Goal: Task Accomplishment & Management: Manage account settings

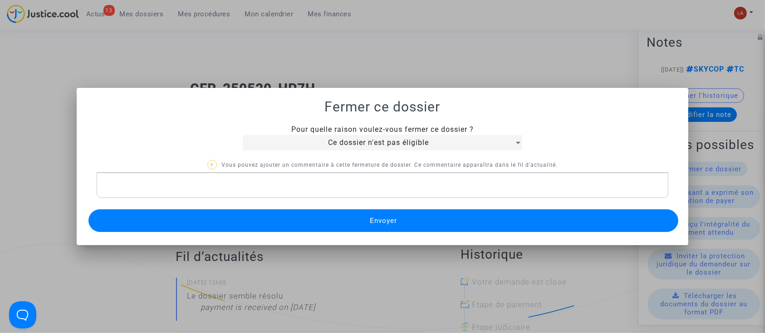
click at [453, 146] on div "Ce dossier n'est pas éligible" at bounding box center [378, 142] width 271 height 11
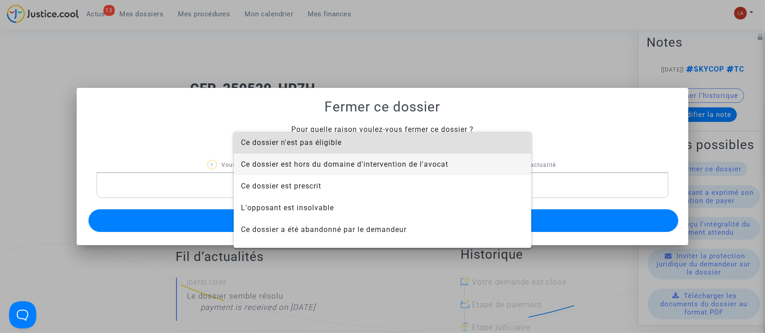
scroll to position [58, 0]
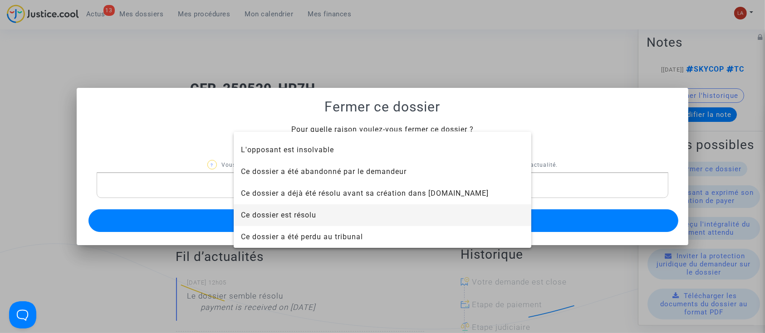
click at [338, 219] on span "Ce dossier est résolu" at bounding box center [382, 216] width 283 height 22
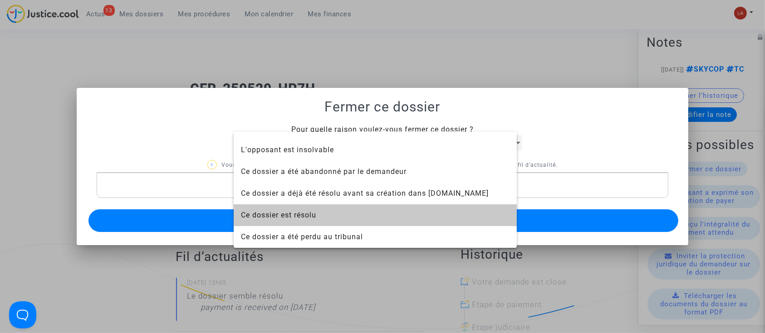
click at [340, 213] on button "Envoyer" at bounding box center [383, 221] width 590 height 23
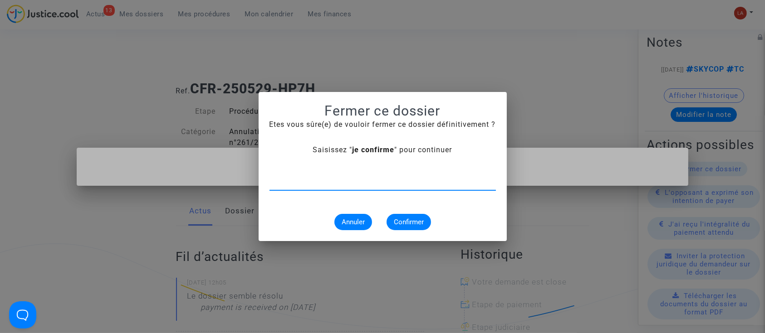
type input "n"
type input "je confirme"
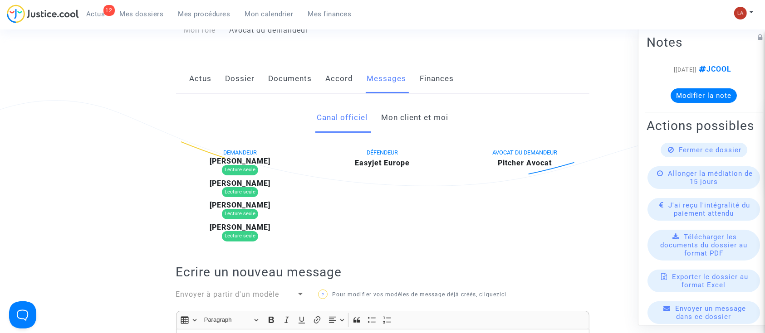
scroll to position [60, 0]
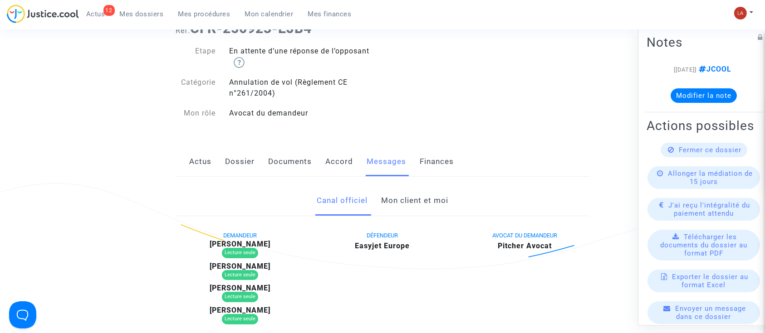
click at [381, 198] on div "Canal officiel Mon client et moi" at bounding box center [382, 201] width 413 height 30
click at [393, 199] on link "Mon client et moi" at bounding box center [414, 201] width 67 height 30
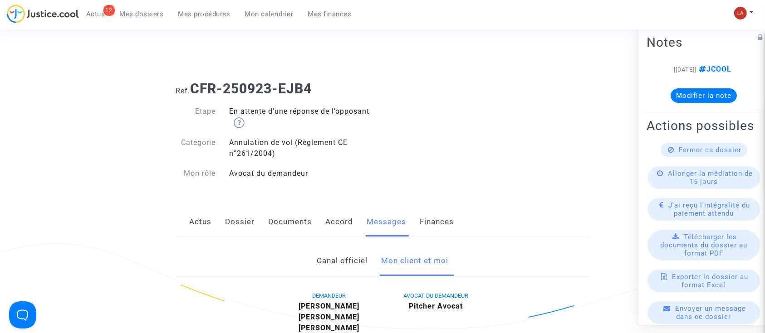
click at [327, 251] on link "Canal officiel" at bounding box center [342, 261] width 51 height 30
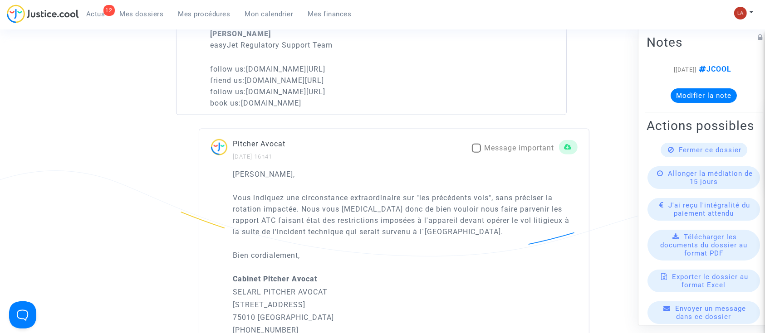
scroll to position [726, 0]
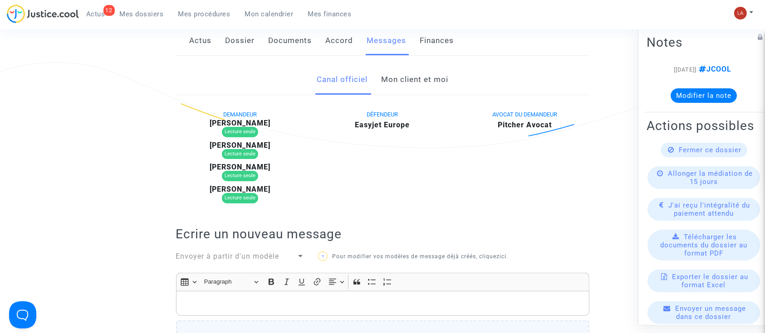
click at [303, 47] on link "Documents" at bounding box center [291, 41] width 44 height 30
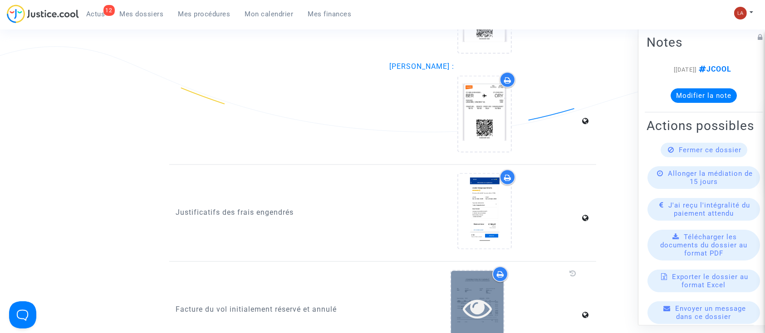
scroll to position [1572, 0]
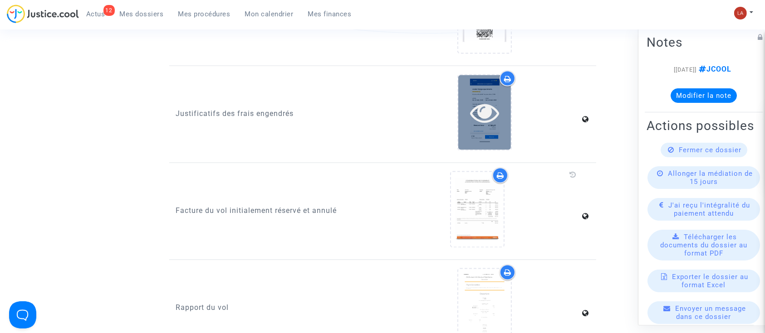
click at [478, 136] on div at bounding box center [484, 112] width 53 height 75
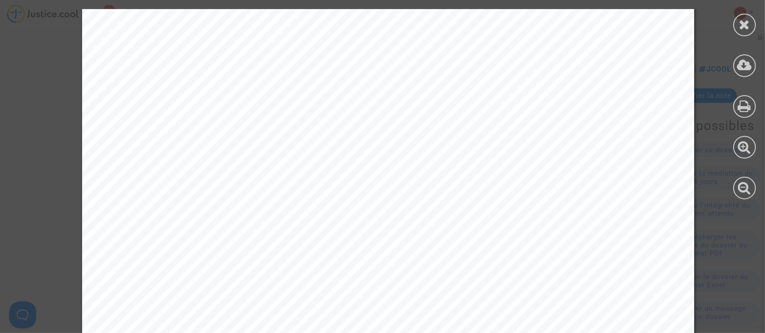
scroll to position [2722, 0]
click at [740, 64] on icon at bounding box center [744, 66] width 15 height 14
click at [734, 24] on div at bounding box center [744, 25] width 23 height 23
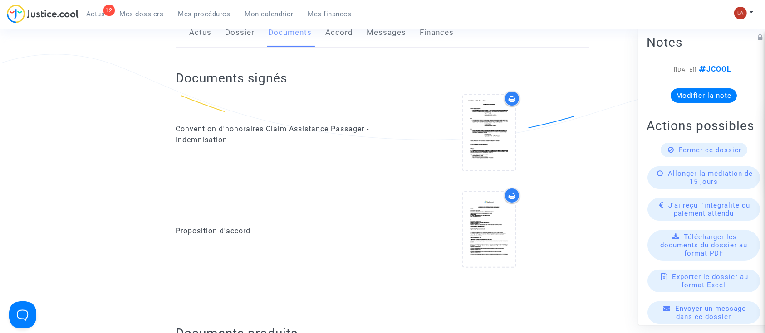
scroll to position [121, 0]
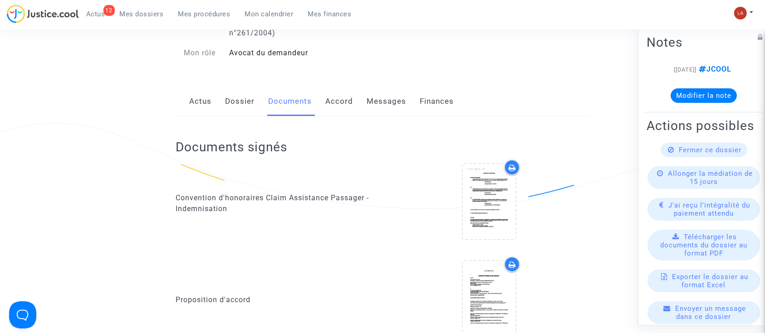
click at [388, 100] on link "Messages" at bounding box center [386, 102] width 39 height 30
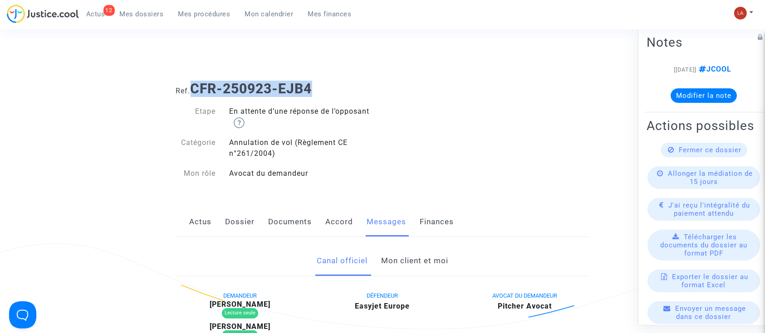
drag, startPoint x: 328, startPoint y: 94, endPoint x: 196, endPoint y: 80, distance: 131.9
click at [196, 81] on h1 "Ref. CFR-250923-EJB4" at bounding box center [382, 89] width 413 height 16
copy b "CFR-250923-EJB4"
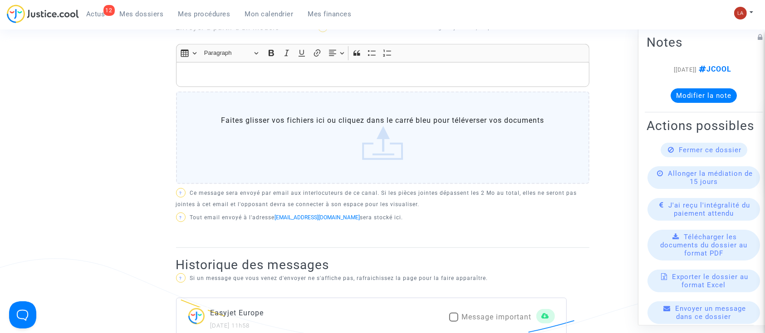
scroll to position [302, 0]
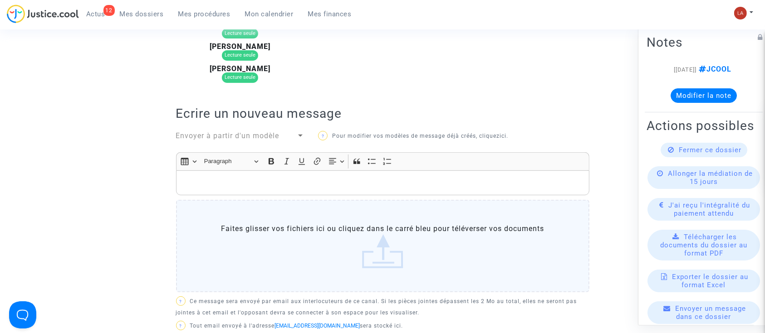
click at [280, 135] on div "Envoyer à partir d'un modèle" at bounding box center [236, 136] width 121 height 11
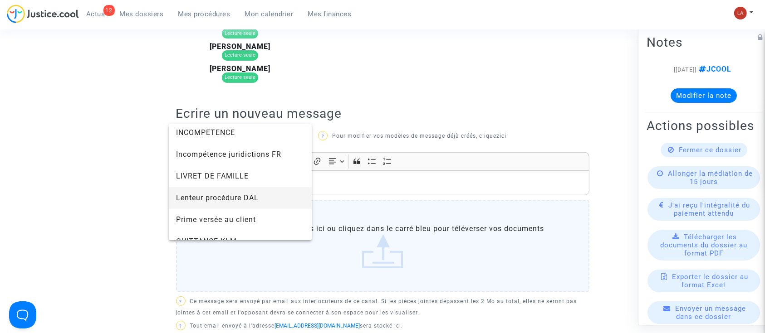
scroll to position [907, 0]
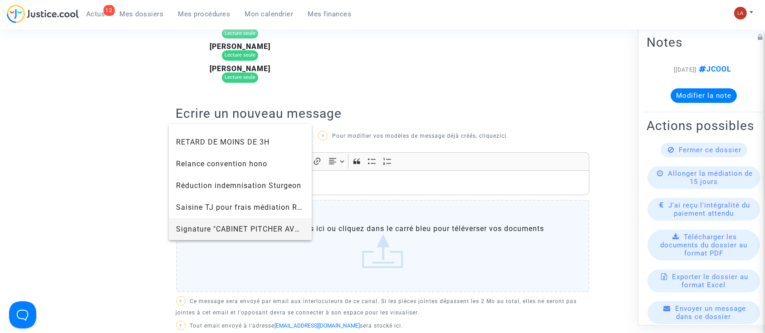
click at [214, 220] on span "Signature "CABINET PITCHER AVOCAT"" at bounding box center [240, 230] width 129 height 22
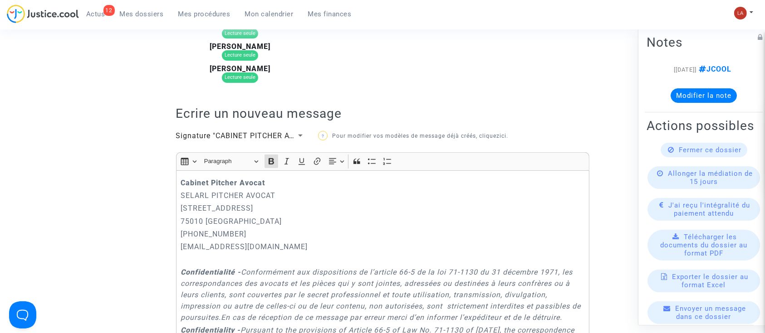
click at [182, 183] on strong "Cabinet Pitcher Avocat" at bounding box center [223, 183] width 84 height 9
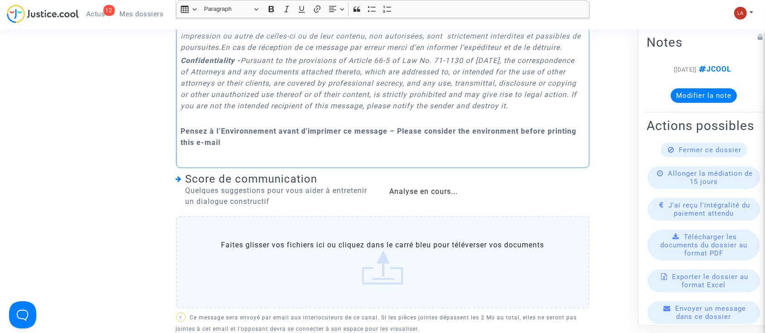
scroll to position [786, 0]
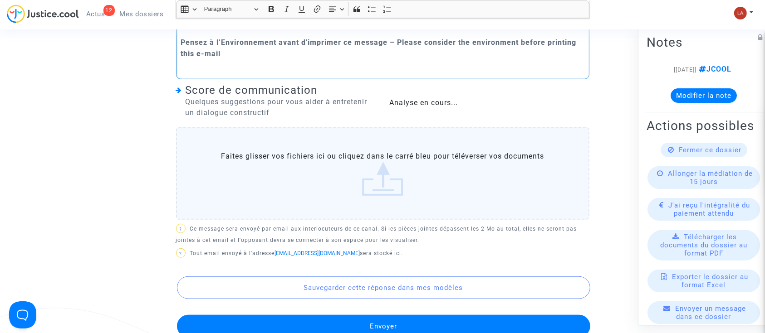
click at [430, 202] on label "Faites glisser vos fichiers ici ou cliquez dans le carré bleu pour téléverser v…" at bounding box center [382, 173] width 413 height 93
click at [0, 0] on input "Faites glisser vos fichiers ici ou cliquez dans le carré bleu pour téléverser v…" at bounding box center [0, 0] width 0 height 0
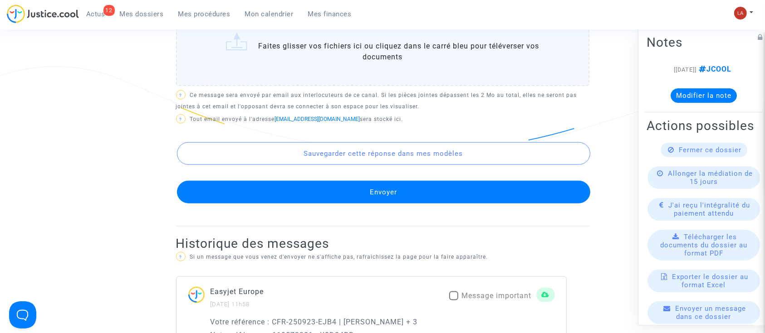
scroll to position [846, 0]
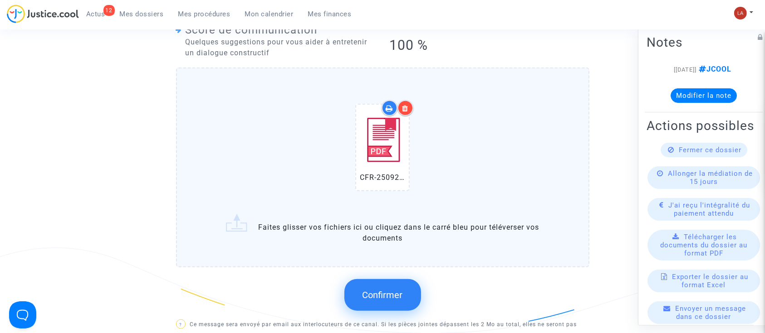
click at [374, 290] on span "Confirmer" at bounding box center [382, 295] width 40 height 11
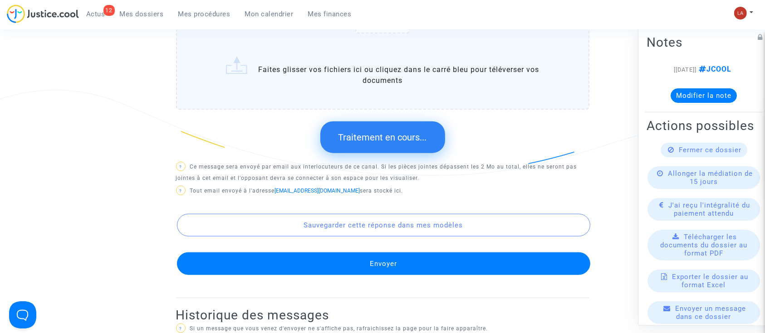
scroll to position [1028, 0]
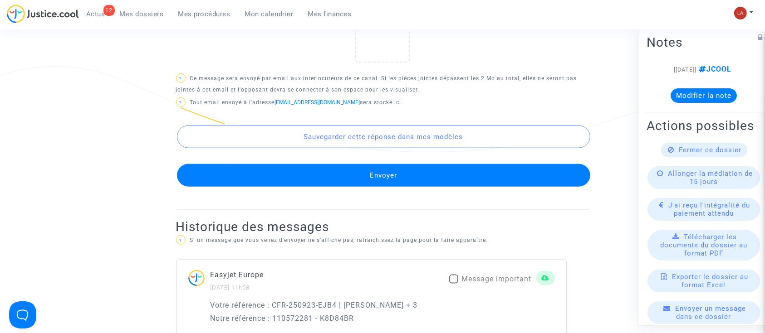
click at [459, 177] on button "Envoyer" at bounding box center [383, 175] width 413 height 23
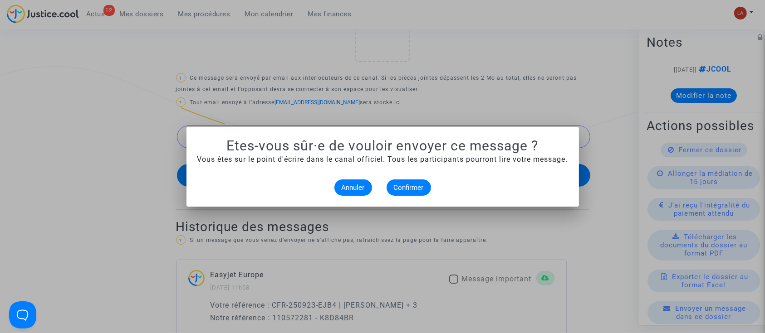
scroll to position [0, 0]
click at [417, 188] on span "Confirmer" at bounding box center [409, 188] width 30 height 8
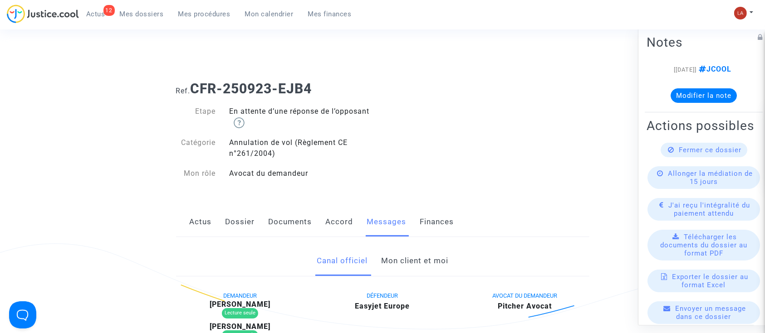
scroll to position [1028, 0]
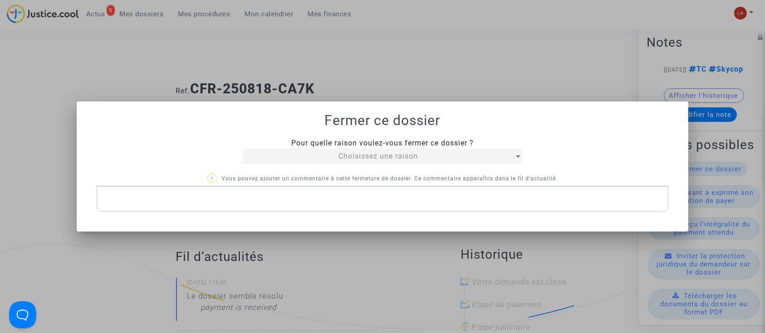
click at [334, 155] on div "Choisissez une raison" at bounding box center [378, 156] width 271 height 11
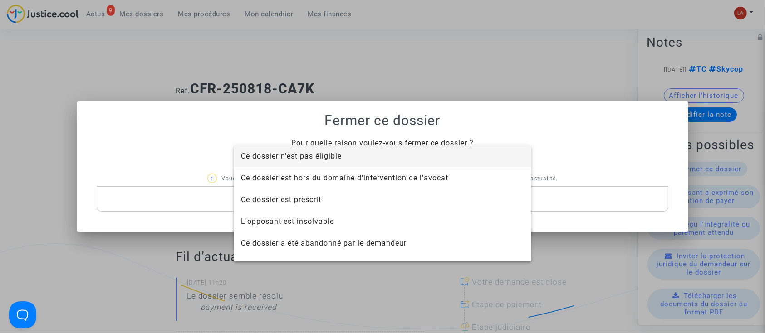
scroll to position [58, 0]
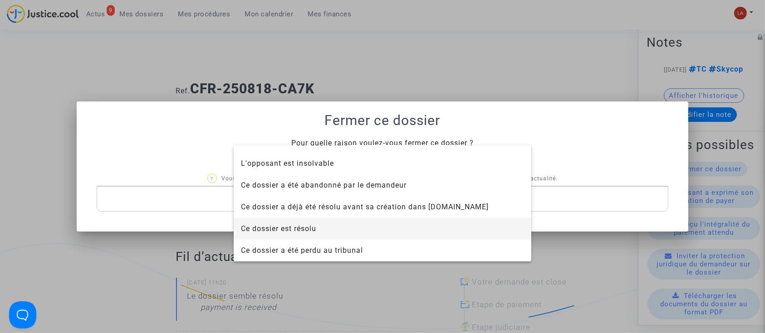
click at [316, 225] on span "Ce dossier est résolu" at bounding box center [278, 229] width 75 height 9
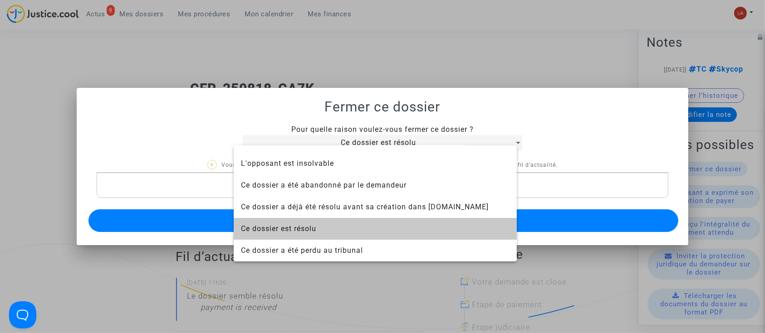
click at [325, 216] on button "Envoyer" at bounding box center [383, 221] width 590 height 23
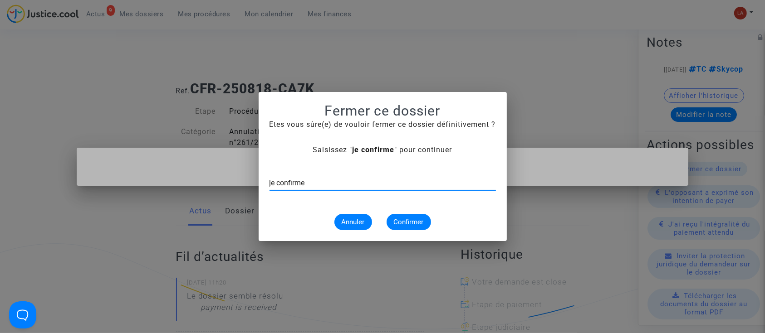
type input "je confirme"
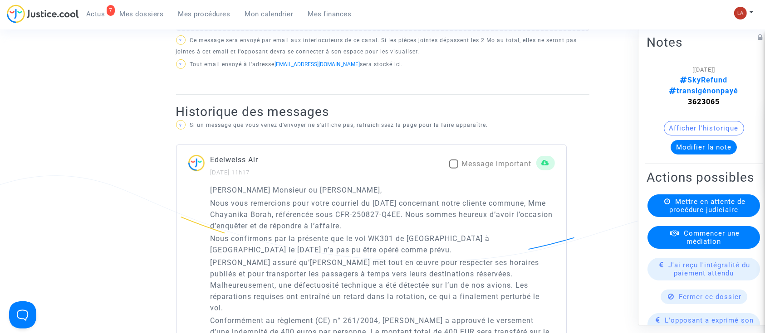
scroll to position [544, 0]
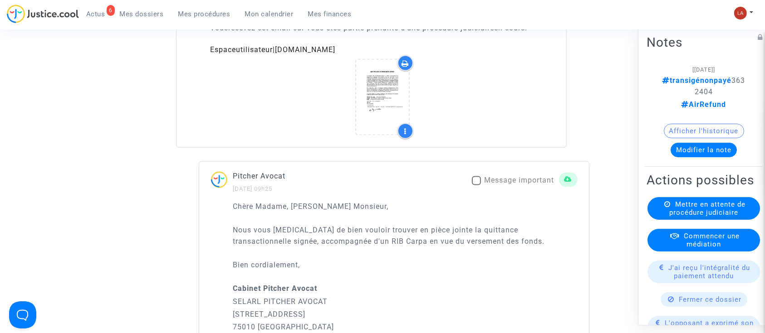
scroll to position [1572, 0]
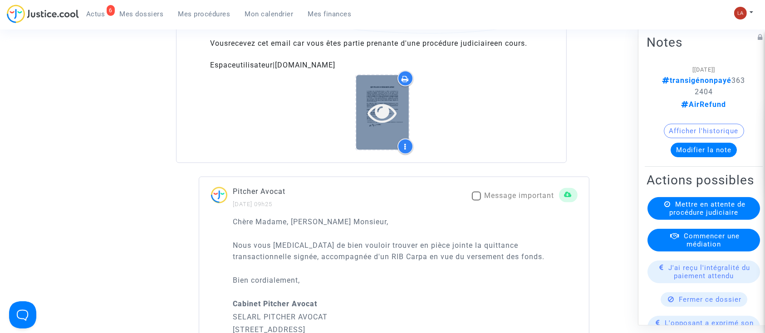
click at [386, 127] on div at bounding box center [382, 112] width 53 height 75
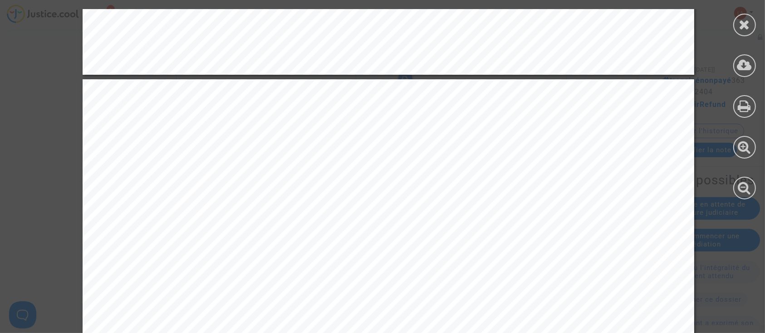
scroll to position [423, 0]
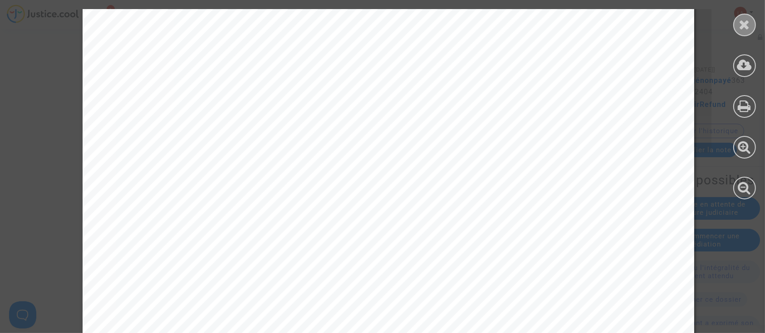
click at [739, 24] on icon at bounding box center [744, 25] width 11 height 14
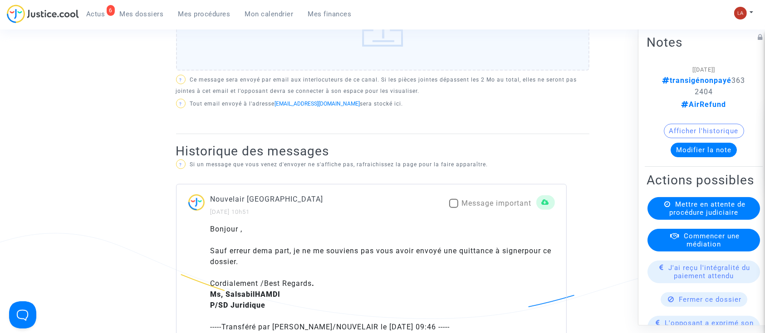
scroll to position [302, 0]
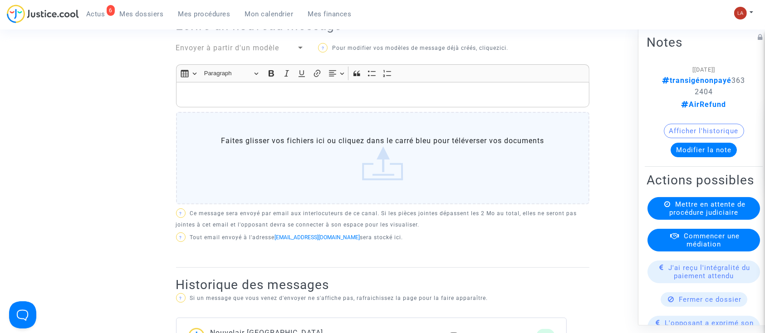
click at [253, 45] on span "Envoyer à partir d'un modèle" at bounding box center [227, 48] width 103 height 9
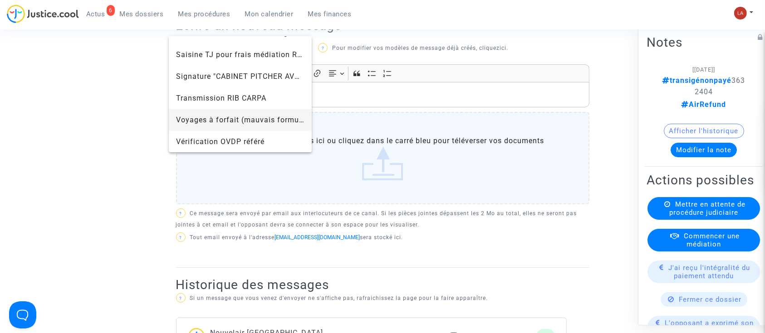
scroll to position [973, 0]
click at [249, 75] on span "Signature "CABINET PITCHER AVOCAT"" at bounding box center [246, 76] width 141 height 9
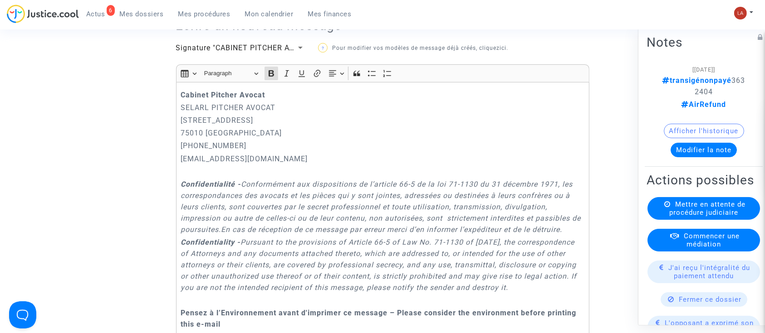
click at [183, 91] on strong "Cabinet Pitcher Avocat" at bounding box center [223, 95] width 84 height 9
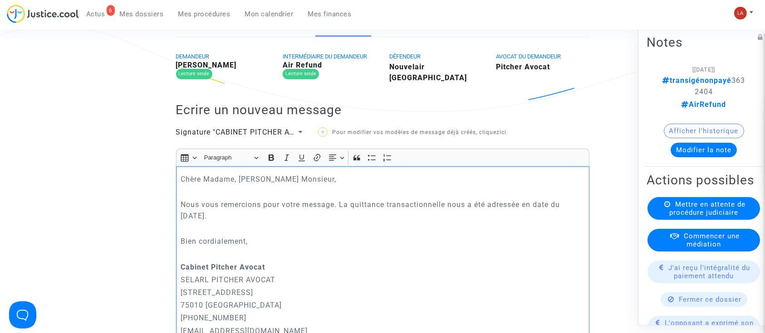
scroll to position [148, 0]
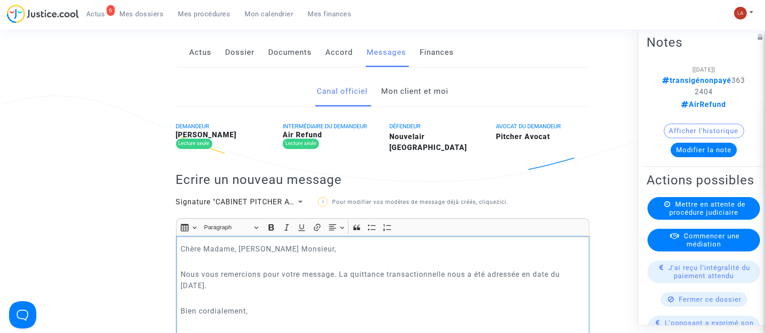
click at [276, 284] on p "Nous vous remercions pour votre message. La quittance transactionnelle nous a é…" at bounding box center [383, 280] width 404 height 23
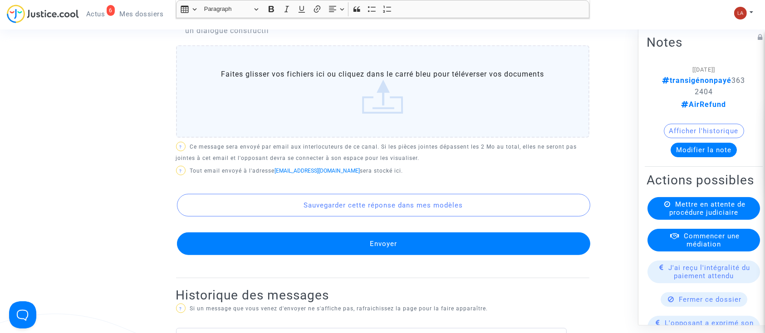
scroll to position [783, 0]
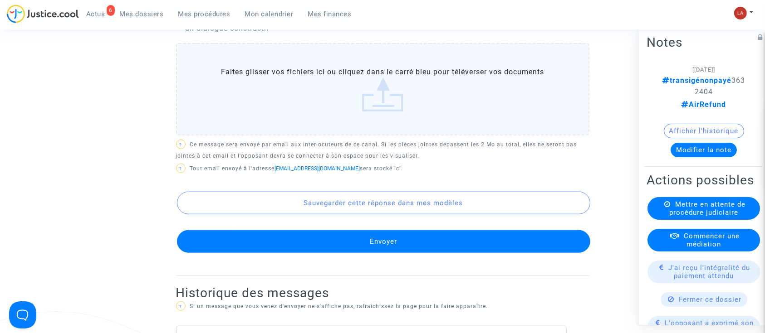
click at [263, 253] on button "Envoyer" at bounding box center [383, 241] width 413 height 23
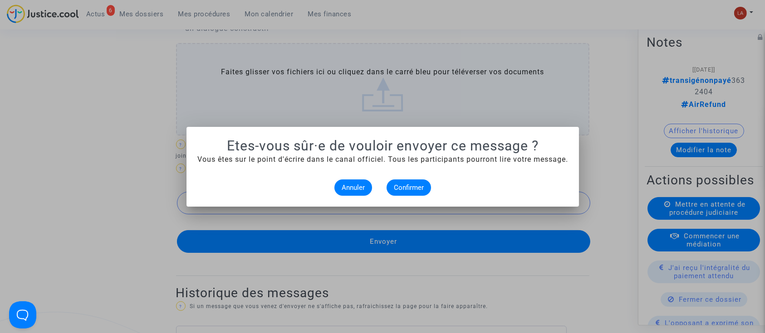
scroll to position [0, 0]
click at [399, 191] on span "Confirmer" at bounding box center [409, 188] width 30 height 8
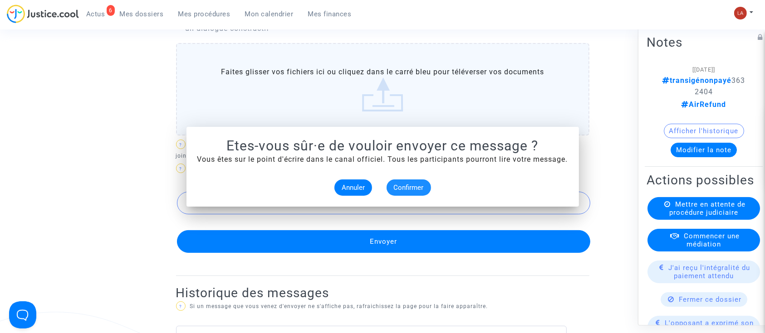
scroll to position [783, 0]
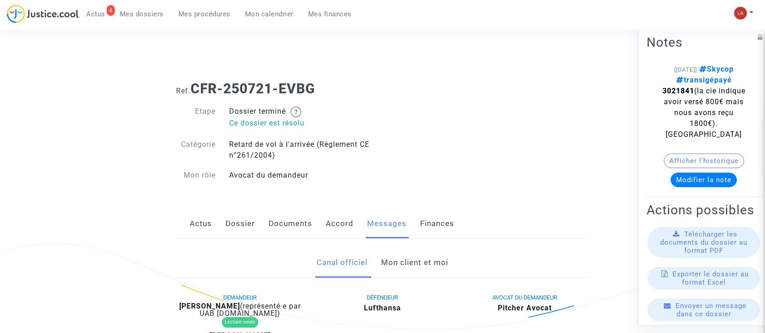
drag, startPoint x: 0, startPoint y: 0, endPoint x: 411, endPoint y: 263, distance: 488.1
click at [411, 263] on link "Mon client et moi" at bounding box center [414, 263] width 67 height 30
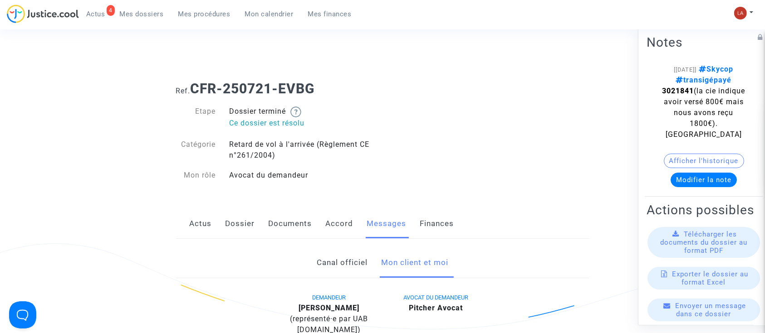
click at [196, 226] on link "Actus" at bounding box center [201, 224] width 22 height 30
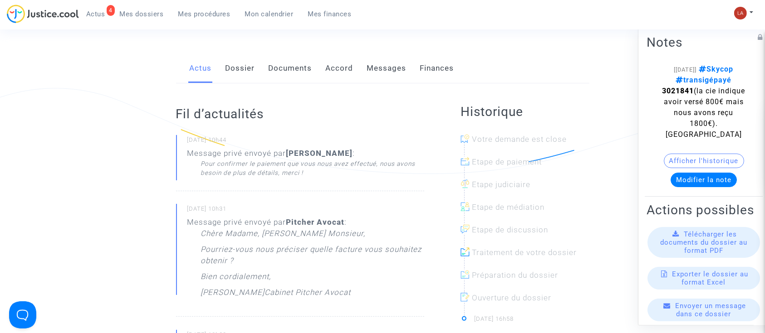
scroll to position [154, 0]
click at [385, 53] on div "Ref. CFR-250721-EVBG Etape Dossier terminé Ce dossier est résolu Catégorie Reta…" at bounding box center [382, 332] width 427 height 824
click at [379, 78] on link "Messages" at bounding box center [386, 70] width 39 height 30
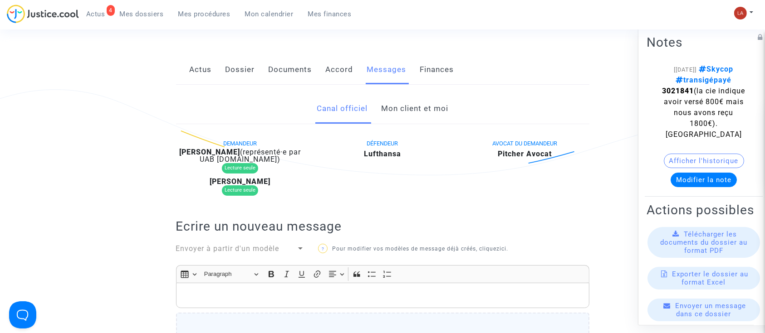
click at [396, 113] on link "Mon client et moi" at bounding box center [414, 109] width 67 height 30
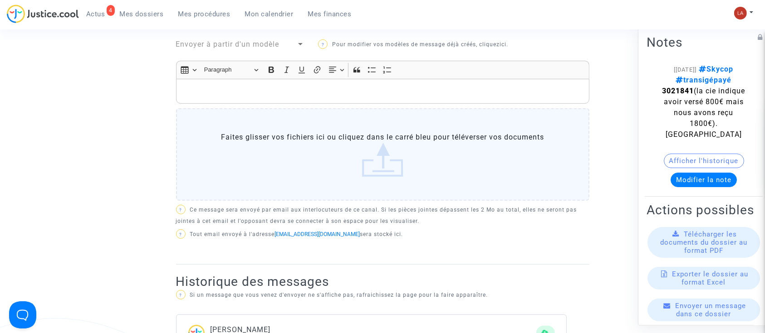
scroll to position [362, 0]
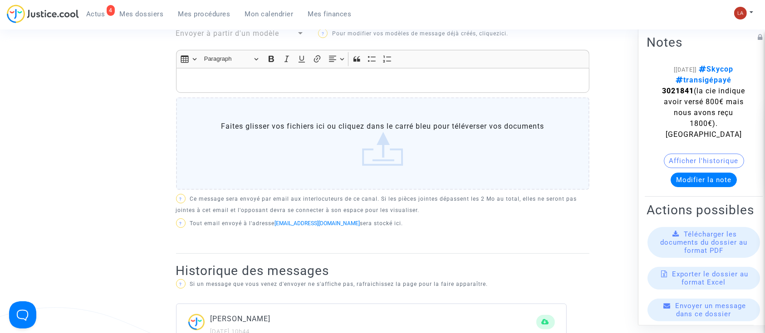
click at [351, 81] on p "Rich Text Editor, main" at bounding box center [383, 80] width 404 height 11
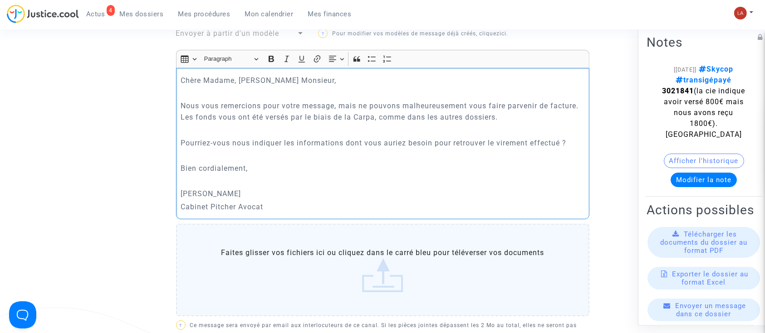
scroll to position [603, 0]
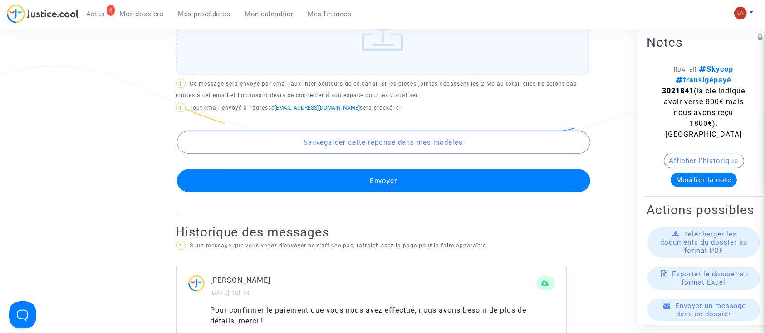
click at [423, 171] on button "Envoyer" at bounding box center [383, 181] width 413 height 23
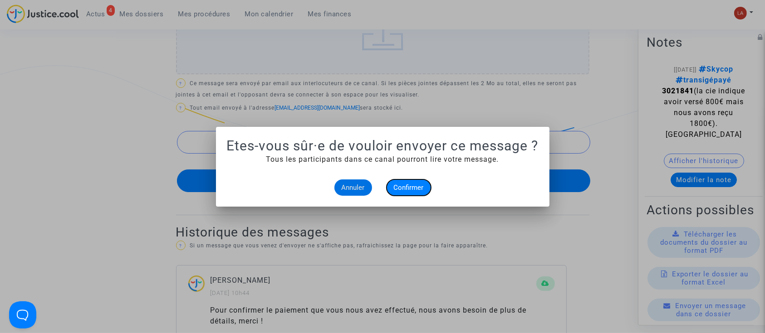
click at [409, 192] on button "Confirmer" at bounding box center [408, 188] width 44 height 16
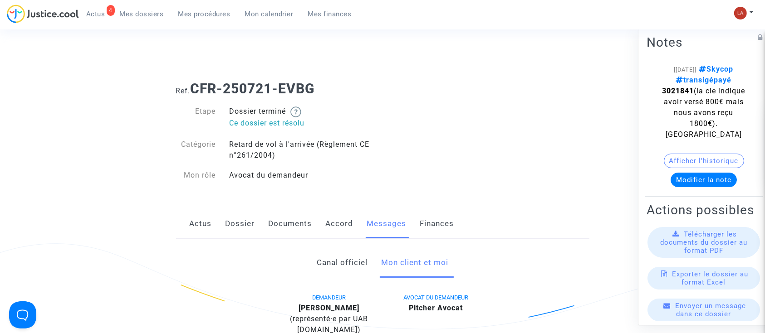
scroll to position [603, 0]
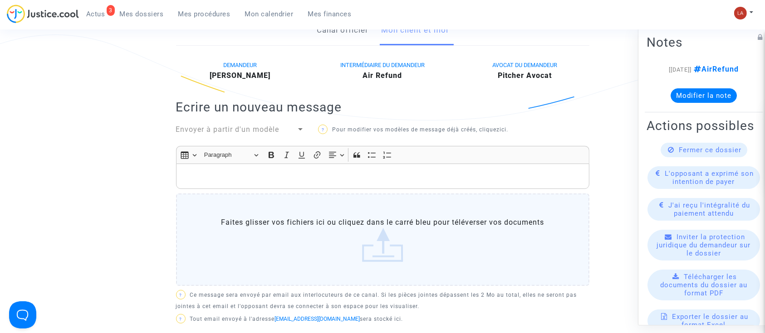
scroll to position [128, 0]
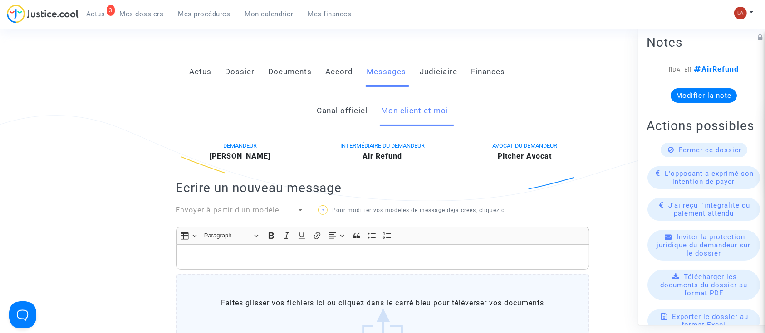
click at [444, 61] on link "Judiciaire" at bounding box center [439, 72] width 38 height 30
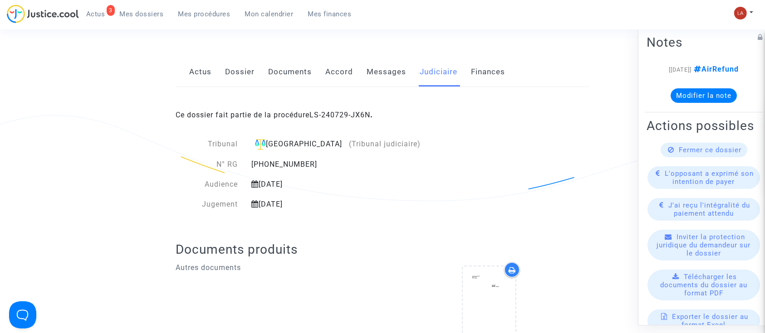
click at [376, 65] on link "Messages" at bounding box center [386, 72] width 39 height 30
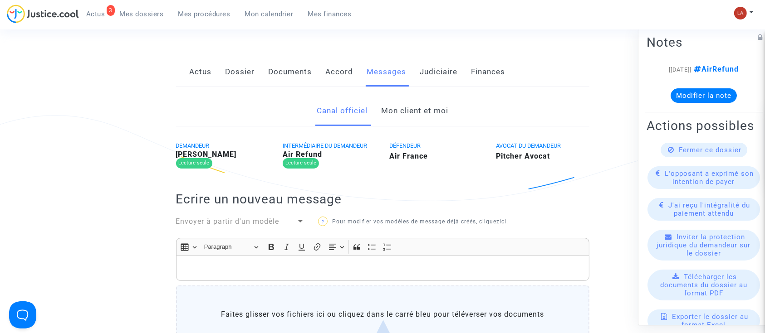
click at [211, 159] on b "[PERSON_NAME]" at bounding box center [206, 154] width 61 height 9
copy b "[PERSON_NAME]"
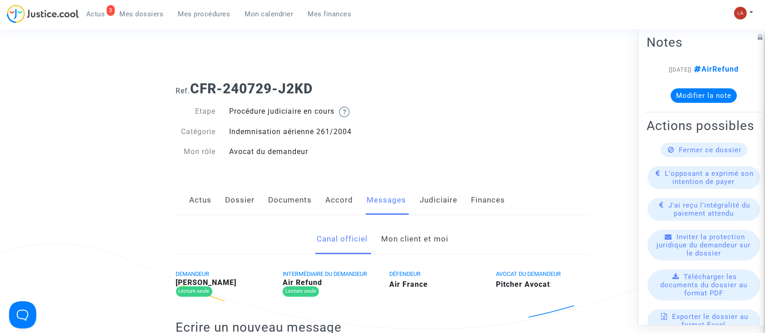
click at [194, 293] on div "Lecture seule" at bounding box center [194, 292] width 36 height 10
drag, startPoint x: 171, startPoint y: 284, endPoint x: 221, endPoint y: 292, distance: 51.5
click at [230, 293] on div "[PERSON_NAME] Lecture seule" at bounding box center [222, 288] width 93 height 18
drag, startPoint x: 184, startPoint y: 289, endPoint x: 172, endPoint y: 280, distance: 14.9
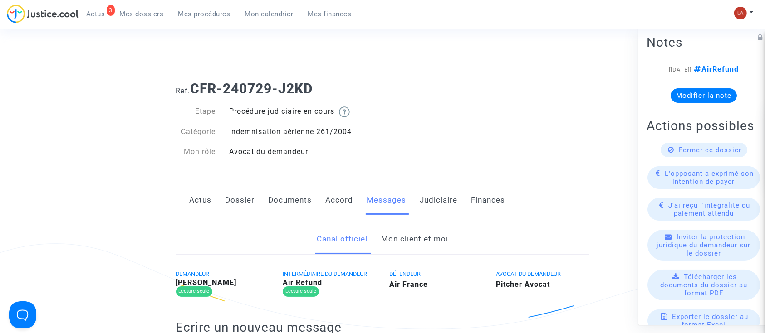
click at [172, 280] on div "DEMANDEUR [PERSON_NAME] Lecture seule" at bounding box center [222, 285] width 107 height 33
click at [435, 230] on link "Mon client et moi" at bounding box center [414, 240] width 67 height 30
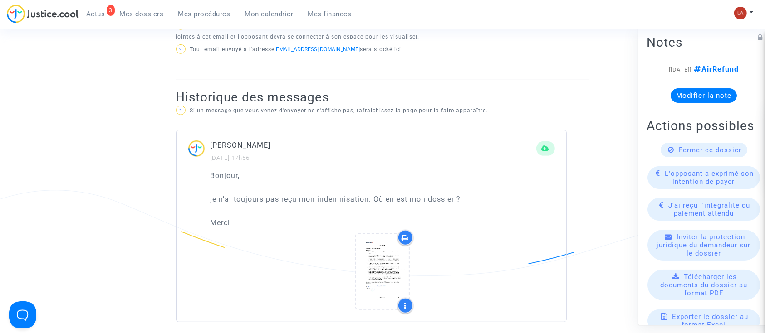
scroll to position [544, 0]
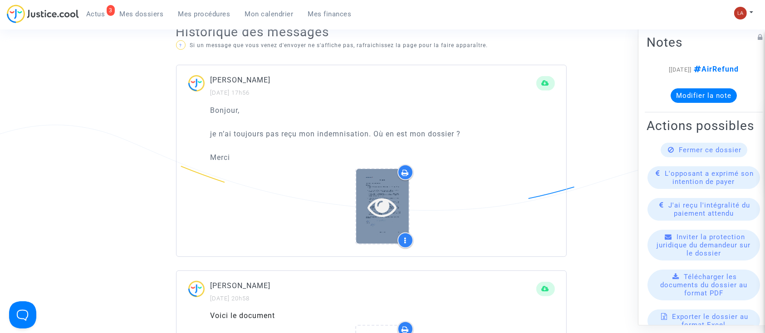
click at [388, 212] on icon at bounding box center [382, 206] width 29 height 29
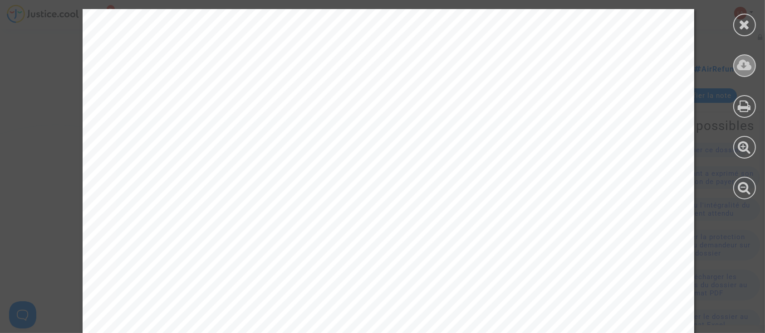
click at [753, 64] on div at bounding box center [744, 65] width 23 height 23
click at [740, 23] on icon at bounding box center [744, 25] width 11 height 14
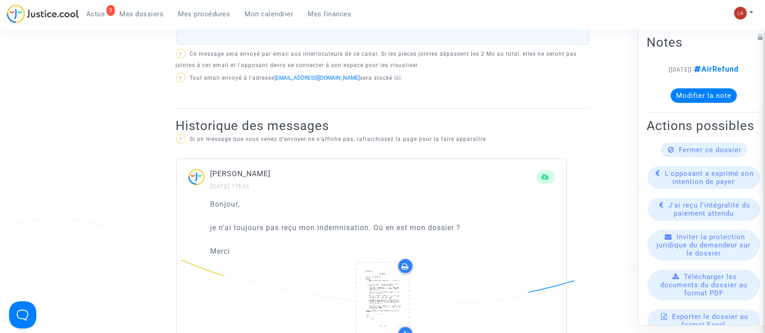
scroll to position [302, 0]
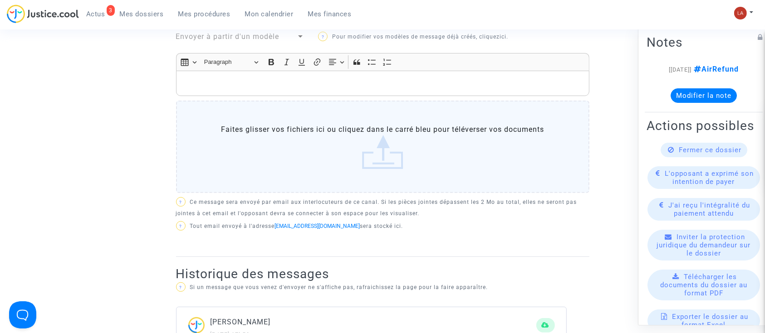
click at [358, 89] on p "Rich Text Editor, main" at bounding box center [383, 83] width 404 height 11
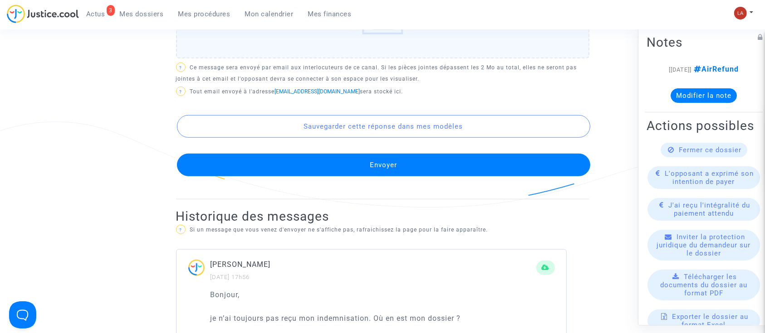
scroll to position [665, 0]
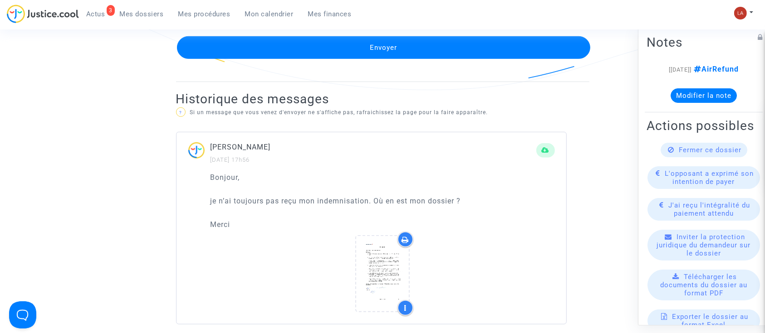
click at [413, 59] on button "Envoyer" at bounding box center [383, 47] width 413 height 23
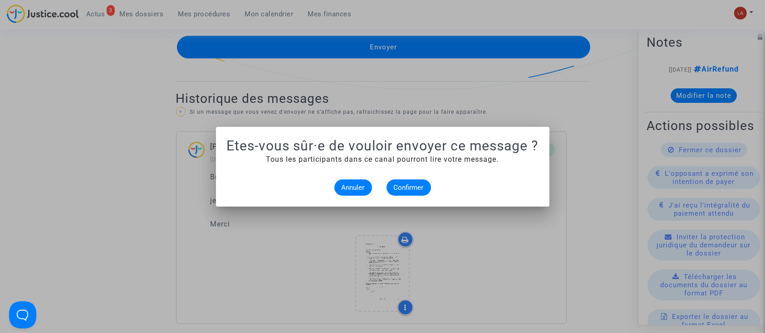
scroll to position [0, 0]
click at [408, 198] on mat-dialog-container "Etes-vous sûr·e de vouloir envoyer ce message ? Tous les participants dans ce c…" at bounding box center [382, 167] width 333 height 80
click at [419, 190] on span "Confirmer" at bounding box center [409, 188] width 30 height 8
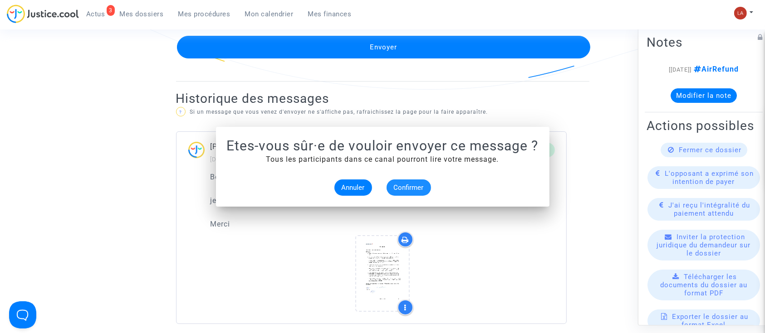
scroll to position [665, 0]
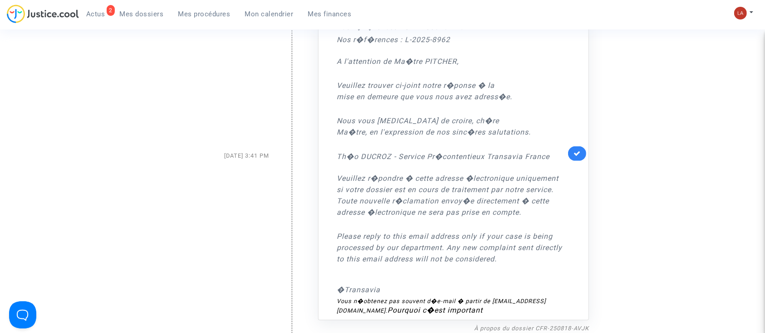
scroll to position [337, 0]
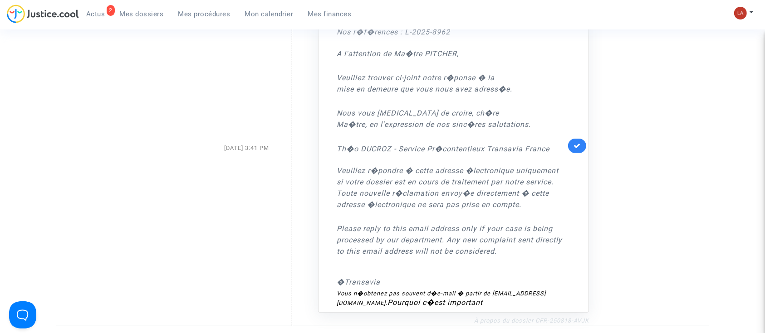
click at [553, 318] on link "À propos du dossier CFR-250818-AVJK" at bounding box center [531, 321] width 115 height 7
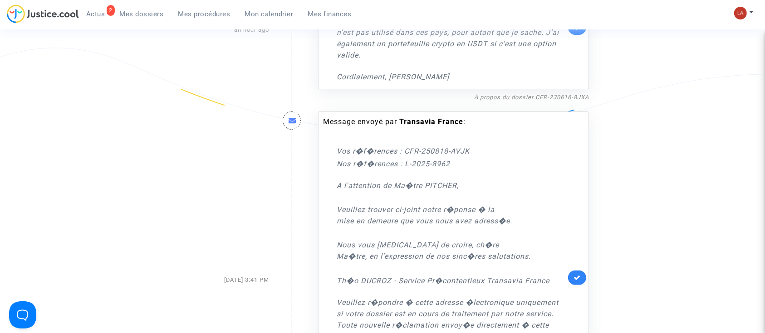
scroll to position [203, 0]
click at [576, 277] on icon at bounding box center [576, 280] width 7 height 7
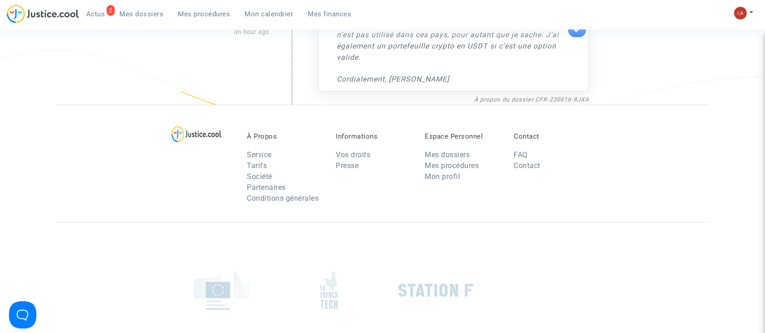
scroll to position [0, 0]
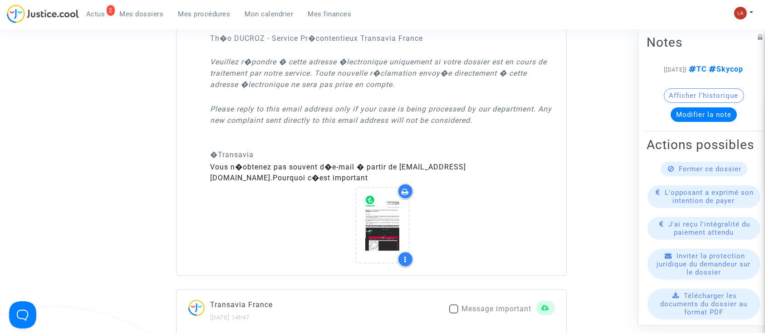
scroll to position [907, 0]
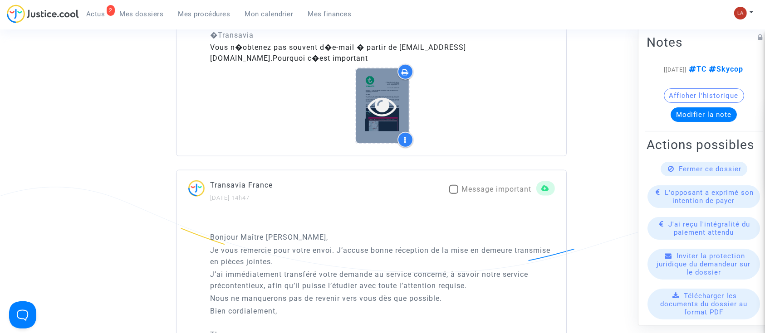
click at [369, 122] on div at bounding box center [382, 105] width 53 height 75
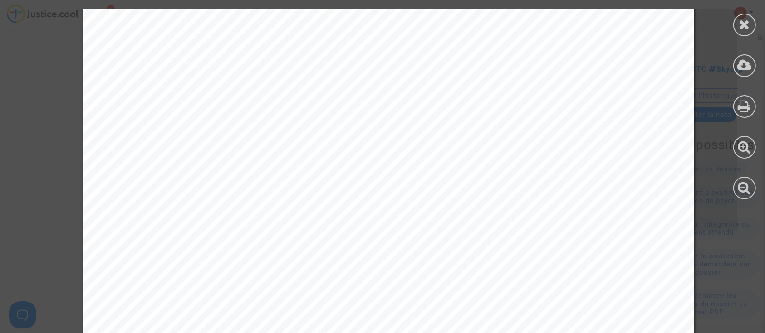
scroll to position [269, 0]
click at [754, 20] on div at bounding box center [744, 25] width 23 height 23
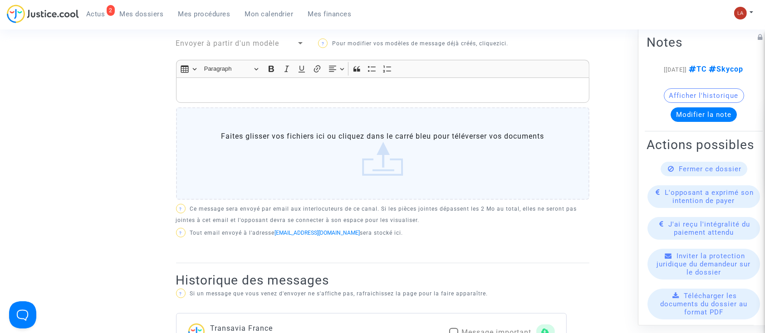
scroll to position [0, 0]
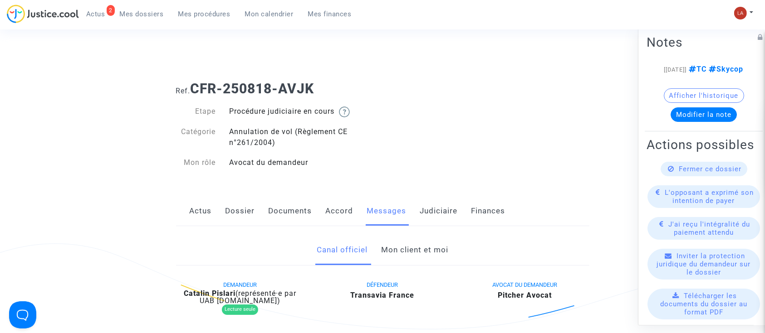
click at [301, 212] on link "Documents" at bounding box center [291, 211] width 44 height 30
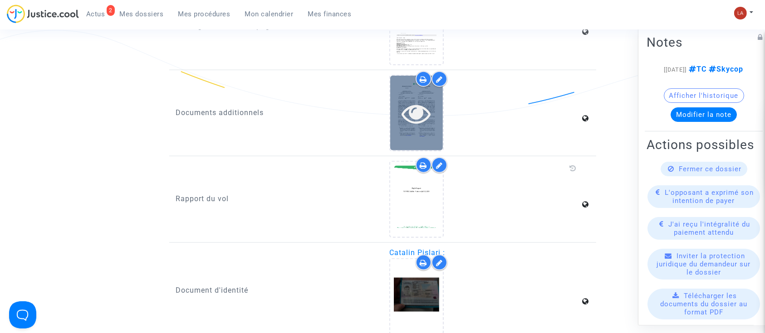
scroll to position [1063, 0]
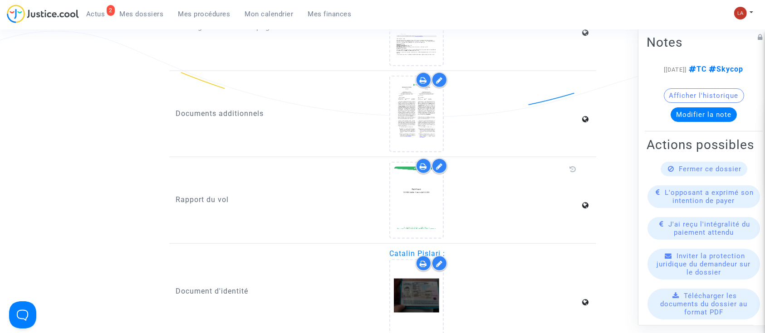
click at [439, 165] on icon at bounding box center [439, 166] width 7 height 7
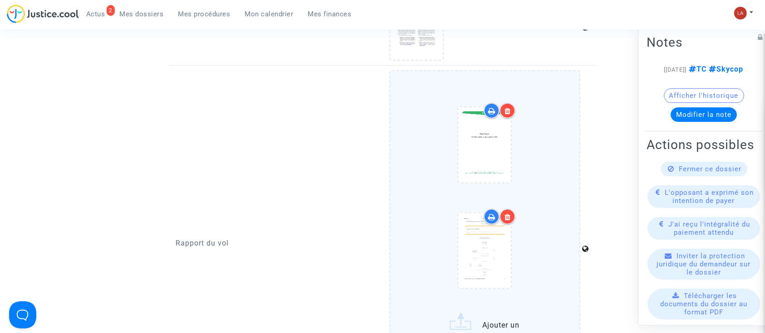
scroll to position [1160, 0]
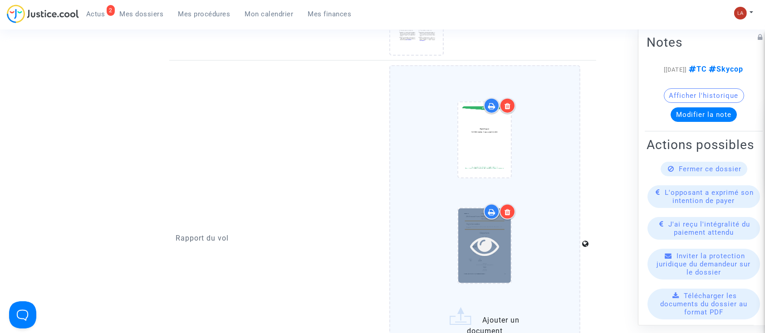
click at [460, 259] on div at bounding box center [484, 246] width 53 height 75
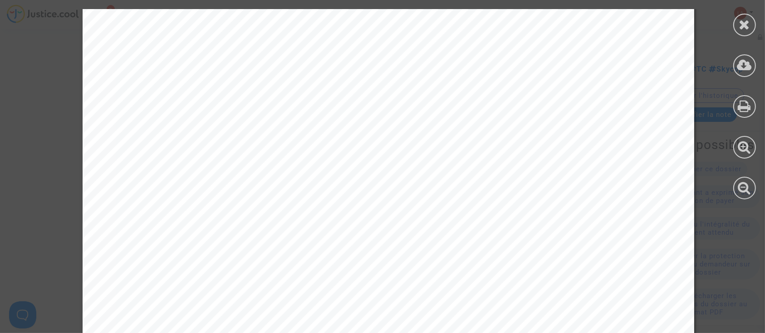
scroll to position [983, 0]
click at [734, 24] on div at bounding box center [744, 25] width 23 height 23
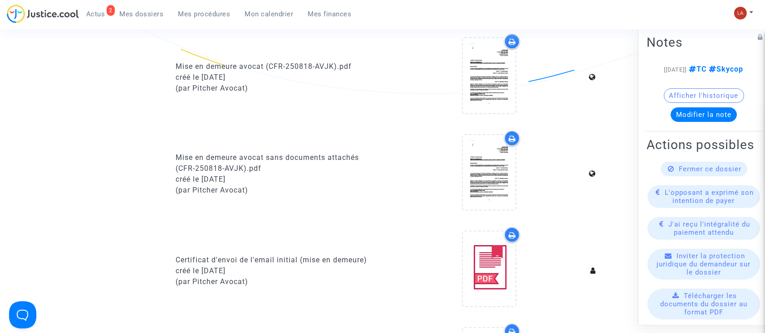
scroll to position [0, 0]
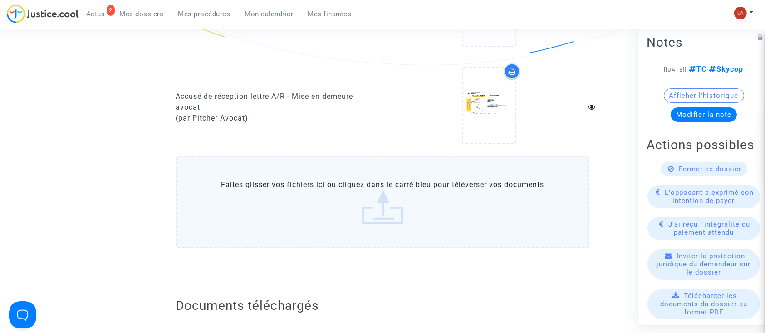
scroll to position [755, 0]
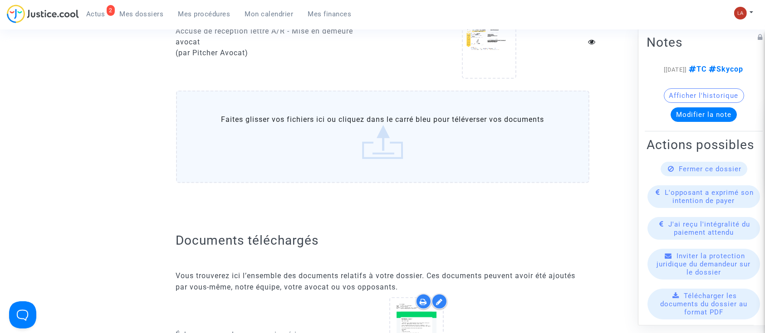
click at [310, 134] on label "Faites glisser vos fichiers ici ou cliquez dans le carré bleu pour téléverser v…" at bounding box center [382, 137] width 413 height 93
click at [0, 0] on input "Faites glisser vos fichiers ici ou cliquez dans le carré bleu pour téléverser v…" at bounding box center [0, 0] width 0 height 0
click at [381, 150] on label "Faites glisser vos fichiers ici ou cliquez dans le carré bleu pour téléverser v…" at bounding box center [382, 137] width 413 height 93
click at [0, 0] on input "Faites glisser vos fichiers ici ou cliquez dans le carré bleu pour téléverser v…" at bounding box center [0, 0] width 0 height 0
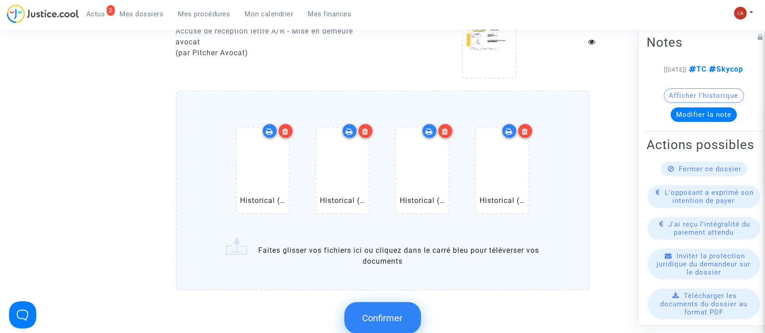
click at [365, 303] on button "Confirmer" at bounding box center [382, 319] width 77 height 32
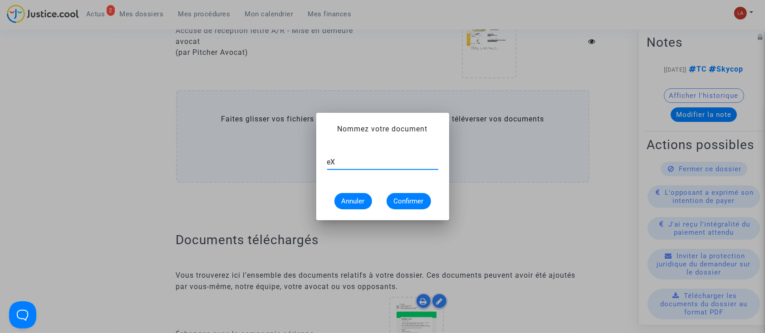
type input "e"
type input "Extrait Flightstats - Aéroport DUB le 30 juillet 2025"
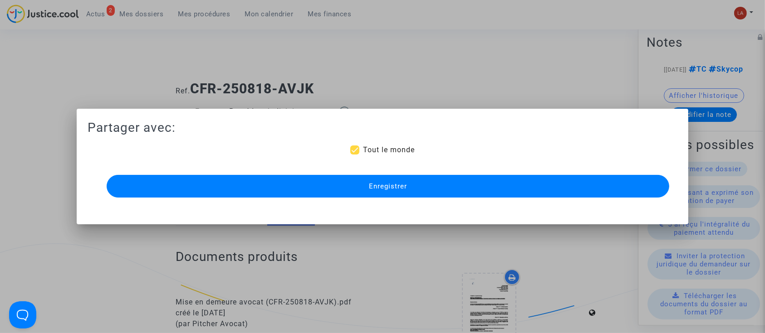
scroll to position [755, 0]
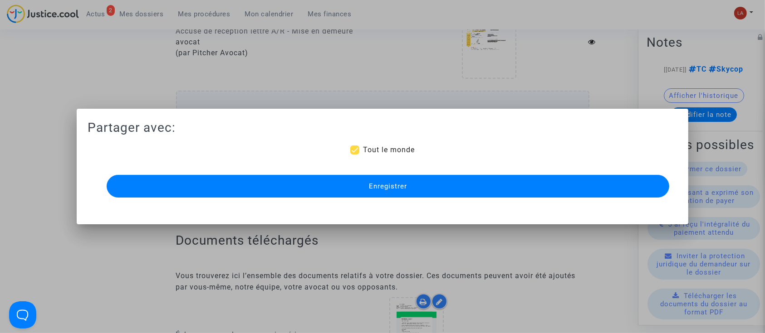
click at [231, 191] on button "Enregistrer" at bounding box center [388, 186] width 563 height 23
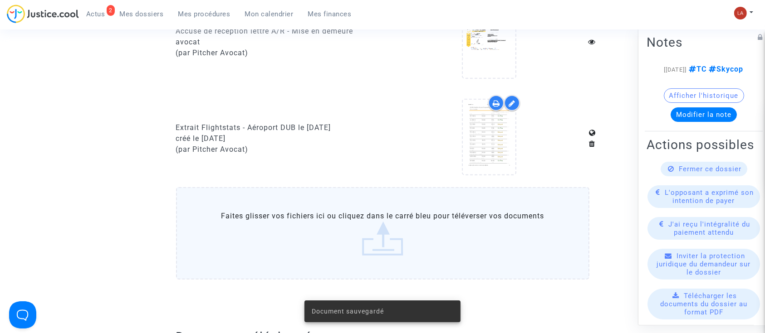
click at [359, 178] on div "Extrait Flightstats - Aéroport DUB le 30 juillet 2025 créé le 30/09/2025 (par P…" at bounding box center [276, 139] width 214 height 88
click at [336, 220] on label "Faites glisser vos fichiers ici ou cliquez dans le carré bleu pour téléverser v…" at bounding box center [382, 233] width 413 height 93
click at [0, 0] on input "Faites glisser vos fichiers ici ou cliquez dans le carré bleu pour téléverser v…" at bounding box center [0, 0] width 0 height 0
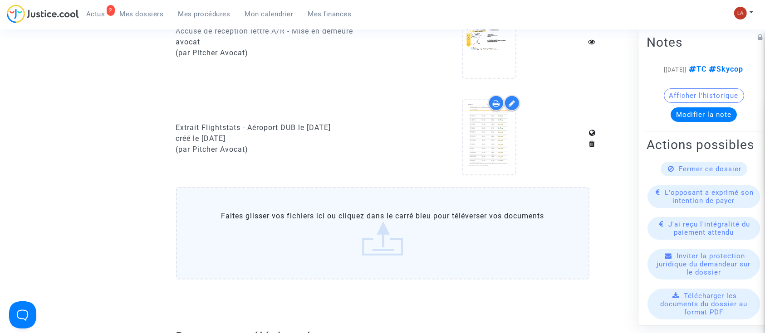
click at [437, 238] on label "Faites glisser vos fichiers ici ou cliquez dans le carré bleu pour téléverser v…" at bounding box center [382, 233] width 413 height 93
click at [0, 0] on input "Faites glisser vos fichiers ici ou cliquez dans le carré bleu pour téléverser v…" at bounding box center [0, 0] width 0 height 0
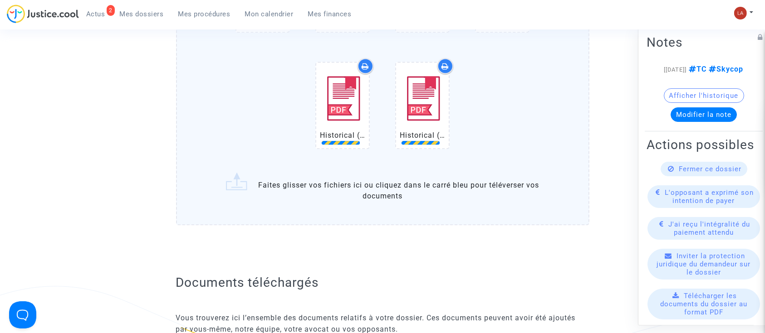
scroll to position [2086, 0]
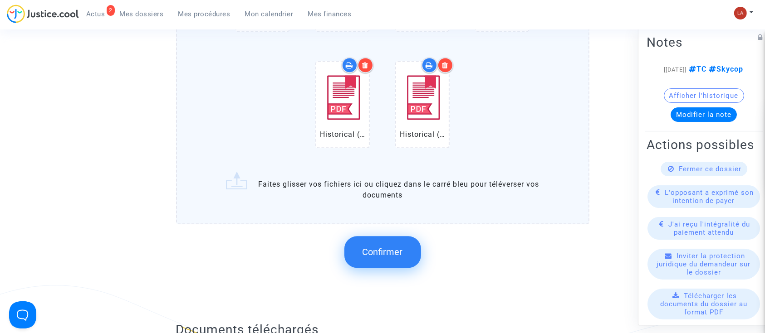
click at [400, 241] on button "Confirmer" at bounding box center [382, 252] width 77 height 32
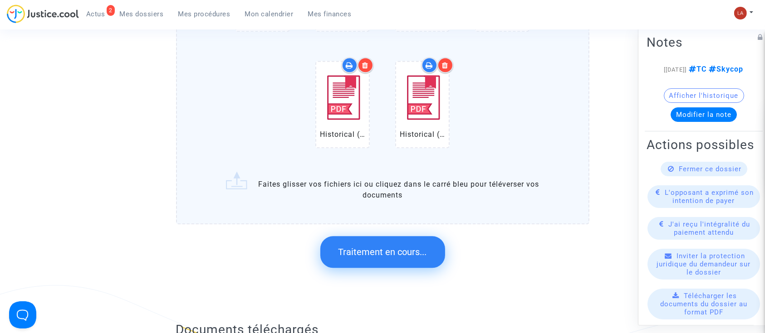
click at [361, 242] on button "Traitement en cours..." at bounding box center [382, 252] width 125 height 32
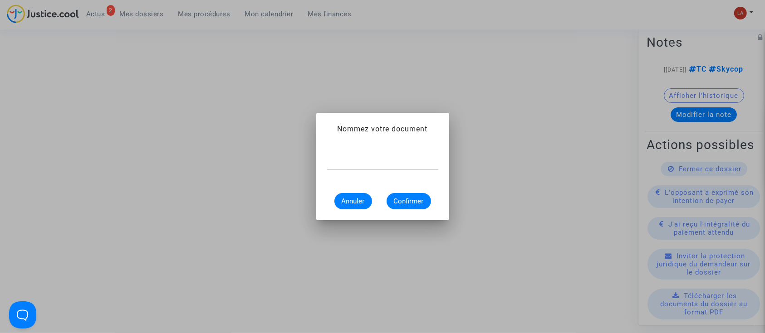
scroll to position [0, 0]
click at [431, 164] on input "text" at bounding box center [382, 162] width 111 height 8
type input "e"
type input "Extrait Flightstats - Aéroport LHR le 30 juillet 2025"
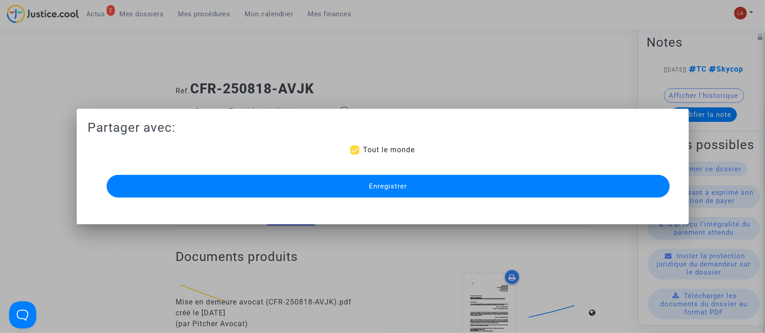
scroll to position [1666, 0]
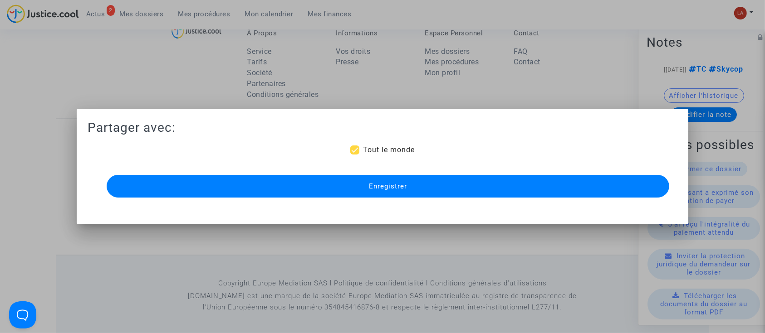
click at [412, 180] on button "Enregistrer" at bounding box center [388, 186] width 563 height 23
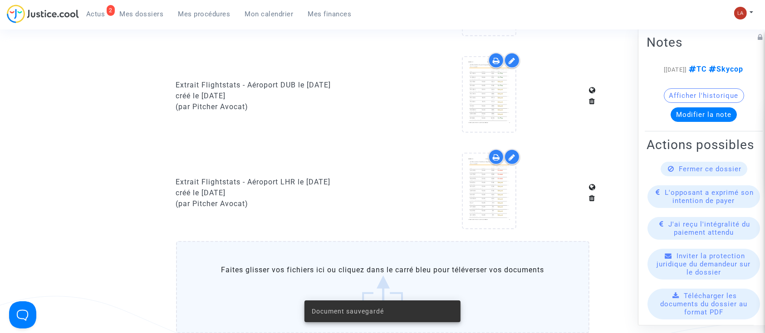
scroll to position [797, 0]
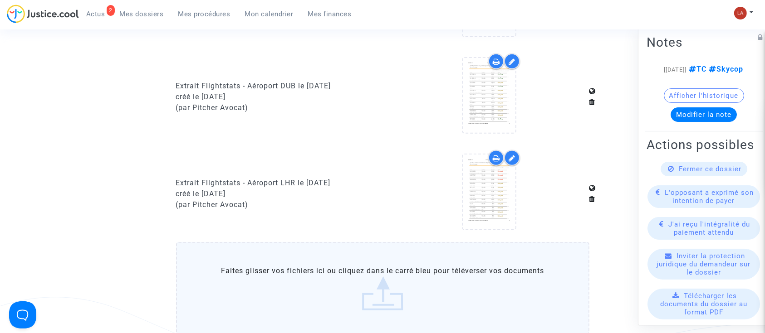
click at [265, 271] on label "Faites glisser vos fichiers ici ou cliquez dans le carré bleu pour téléverser v…" at bounding box center [382, 288] width 413 height 93
click at [0, 0] on input "Faites glisser vos fichiers ici ou cliquez dans le carré bleu pour téléverser v…" at bounding box center [0, 0] width 0 height 0
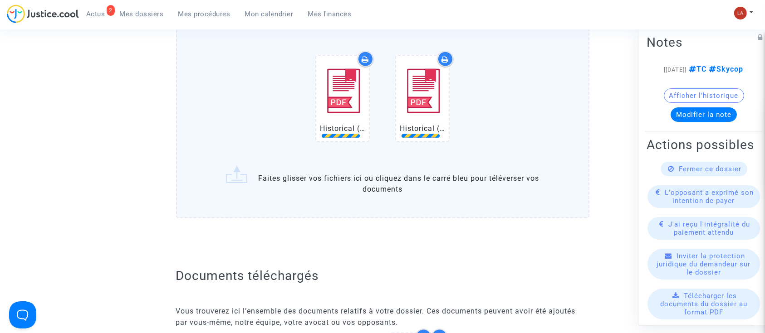
scroll to position [1217, 0]
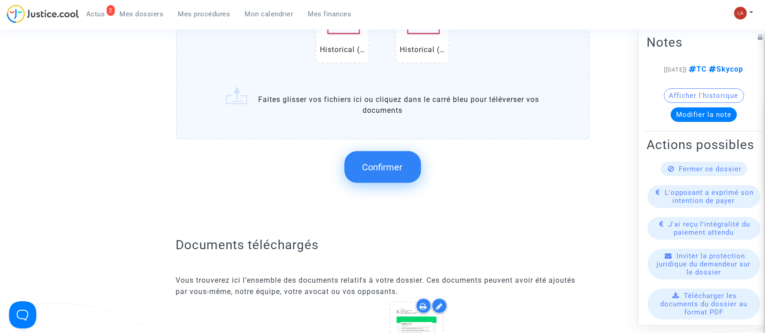
click at [399, 162] on span "Confirmer" at bounding box center [382, 167] width 40 height 11
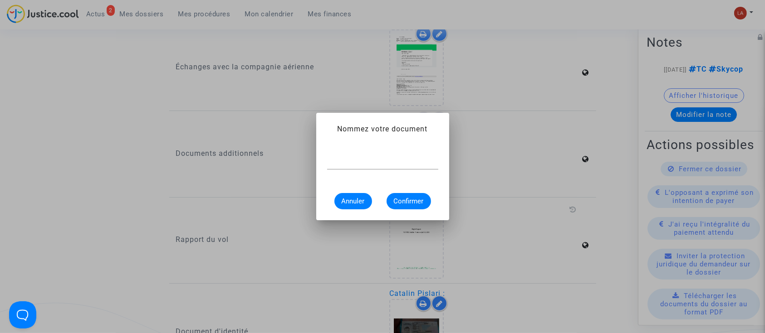
scroll to position [0, 0]
type input "e"
type input "Extrait Flightstats - Aéroport ORY le 30 juillet 2025"
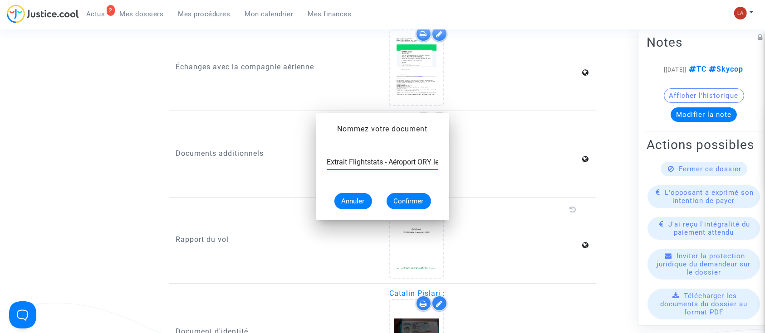
scroll to position [1217, 0]
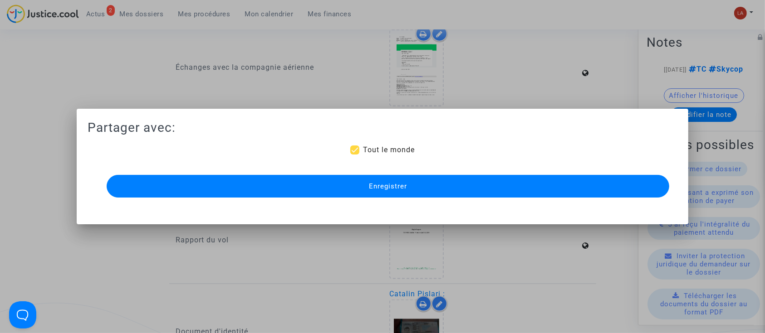
click at [366, 186] on button "Enregistrer" at bounding box center [388, 186] width 563 height 23
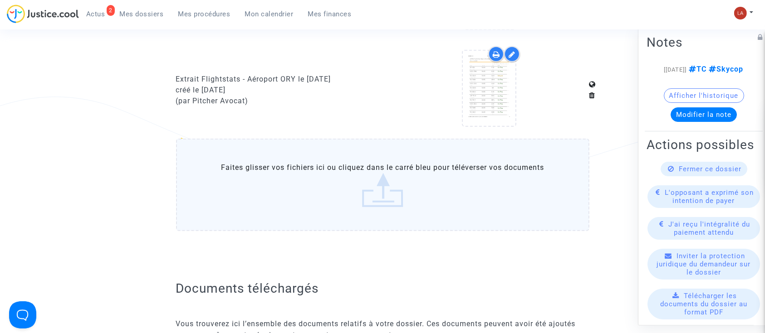
scroll to position [971, 0]
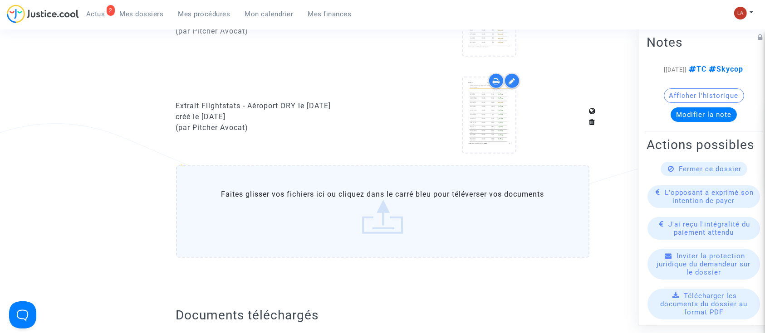
click at [272, 194] on label "Faites glisser vos fichiers ici ou cliquez dans le carré bleu pour téléverser v…" at bounding box center [382, 212] width 413 height 93
click at [0, 0] on input "Faites glisser vos fichiers ici ou cliquez dans le carré bleu pour téléverser v…" at bounding box center [0, 0] width 0 height 0
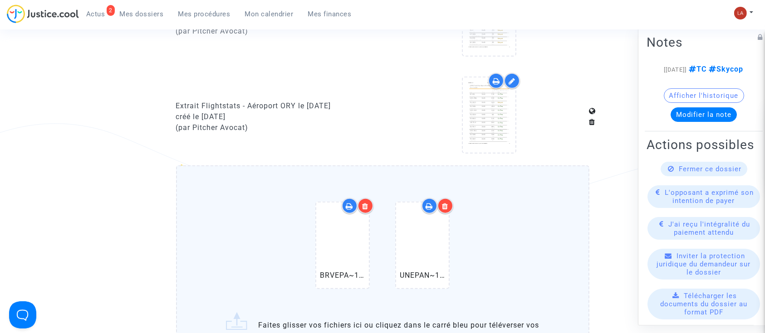
scroll to position [1184, 0]
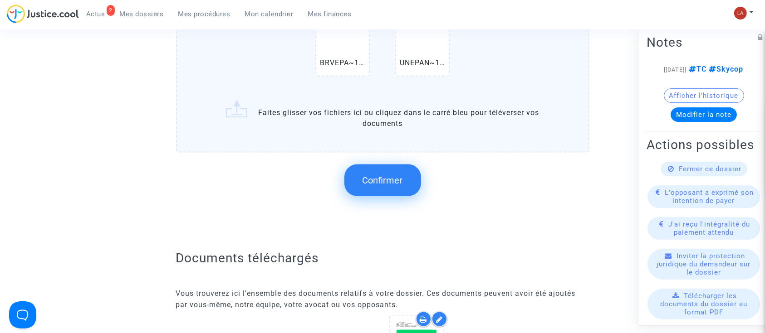
click at [392, 180] on span "Confirmer" at bounding box center [382, 180] width 40 height 11
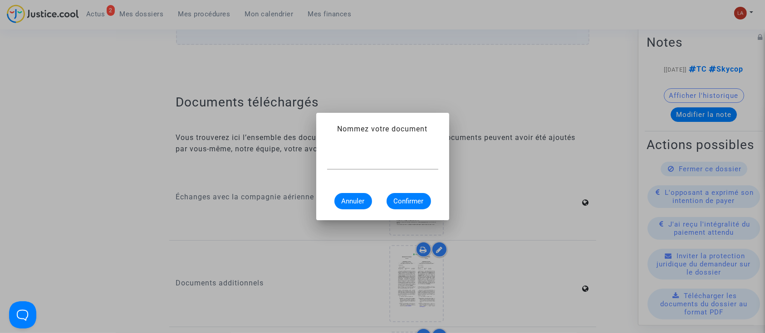
scroll to position [0, 0]
type input "Articles de presse - Panne nationale du contrôle du trafic aérien au Royaume-Un…"
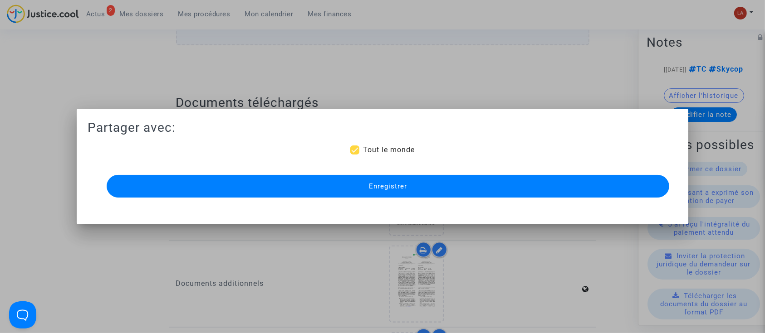
click at [392, 180] on button "Enregistrer" at bounding box center [388, 186] width 563 height 23
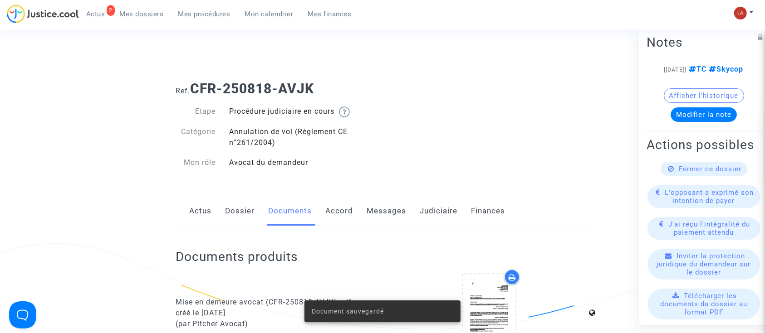
click at [347, 215] on link "Accord" at bounding box center [340, 211] width 28 height 30
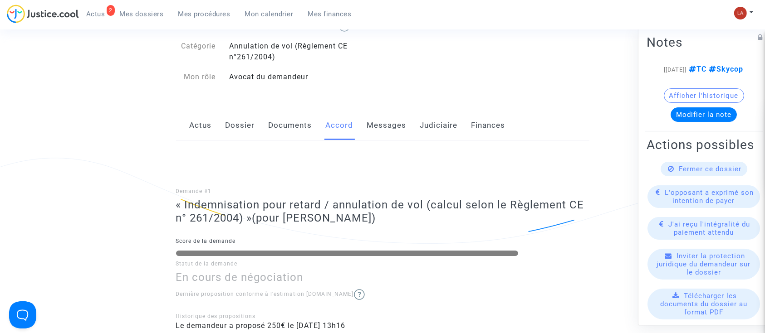
scroll to position [58, 0]
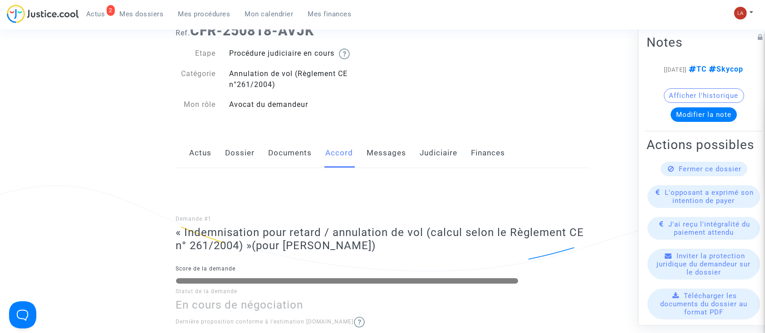
click at [382, 159] on link "Messages" at bounding box center [386, 153] width 39 height 30
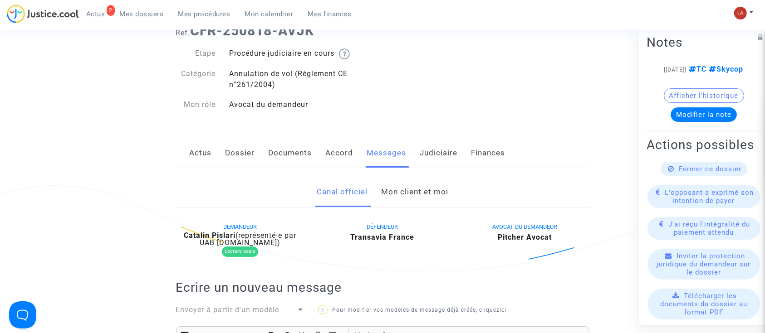
click at [410, 195] on link "Mon client et moi" at bounding box center [414, 192] width 67 height 30
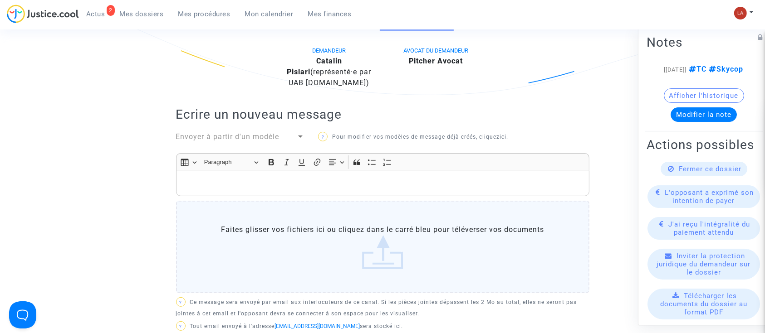
scroll to position [227, 0]
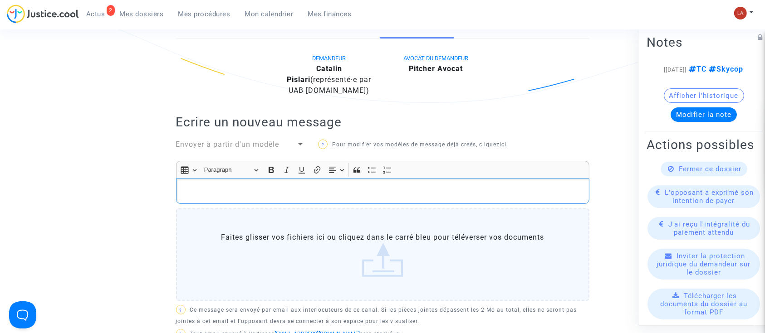
click at [320, 191] on p "Rich Text Editor, main" at bounding box center [383, 191] width 404 height 11
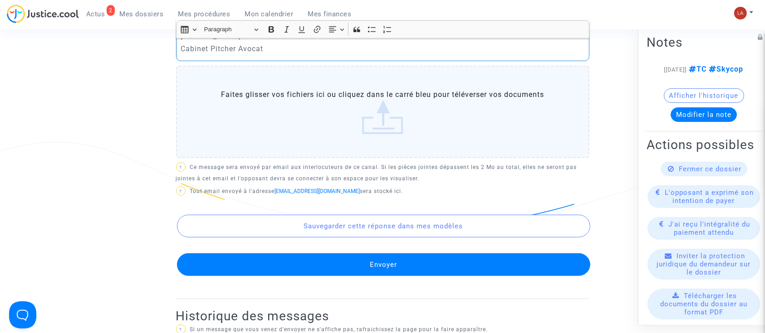
scroll to position [579, 0]
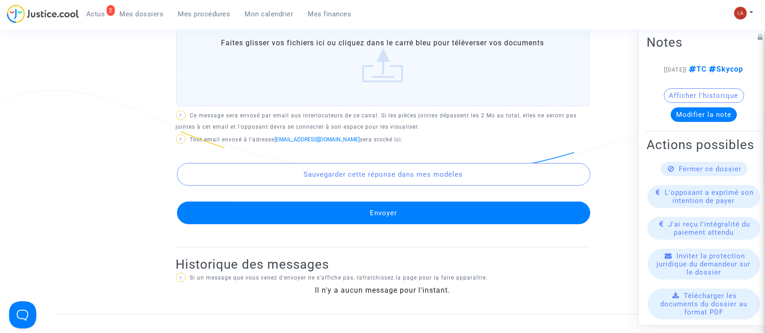
click at [303, 218] on button "Envoyer" at bounding box center [383, 213] width 413 height 23
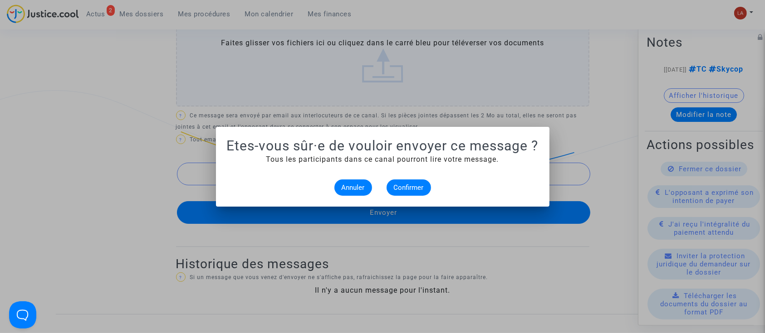
scroll to position [0, 0]
click at [398, 189] on span "Confirmer" at bounding box center [409, 188] width 30 height 8
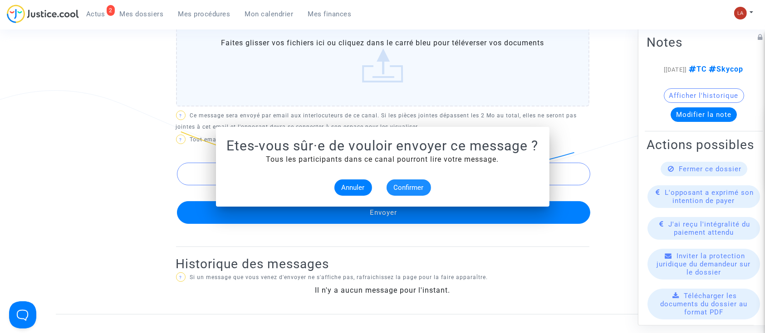
scroll to position [579, 0]
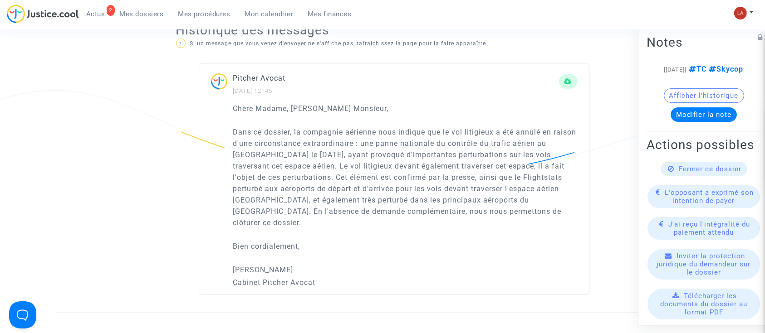
click at [673, 176] on div "Fermer ce dossier" at bounding box center [703, 169] width 87 height 15
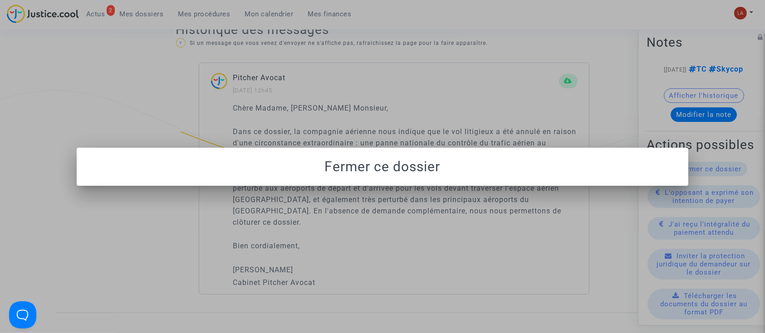
scroll to position [0, 0]
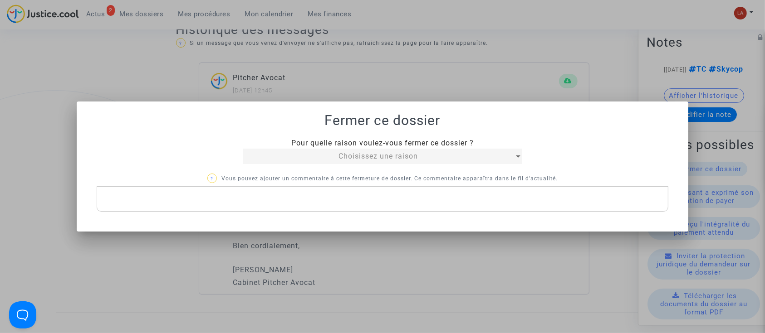
click at [370, 154] on span "Choisissez une raison" at bounding box center [377, 156] width 79 height 9
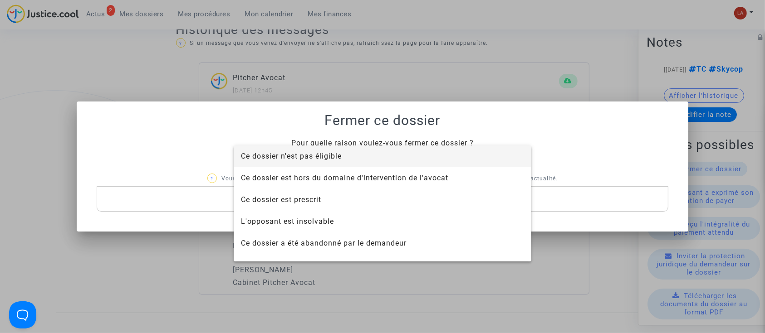
click at [355, 159] on span "Ce dossier n'est pas éligible" at bounding box center [382, 157] width 283 height 22
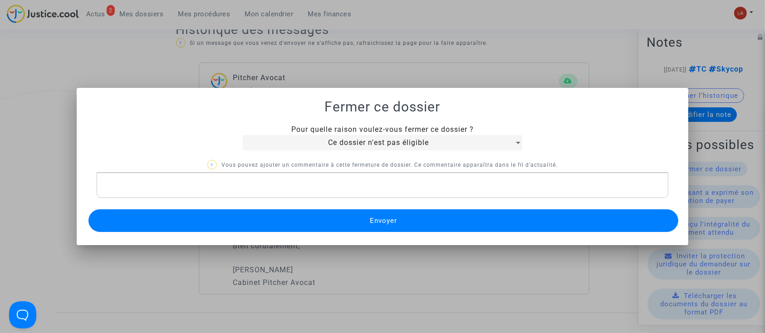
click at [279, 179] on div "Rich Text Editor, main" at bounding box center [383, 185] width 572 height 25
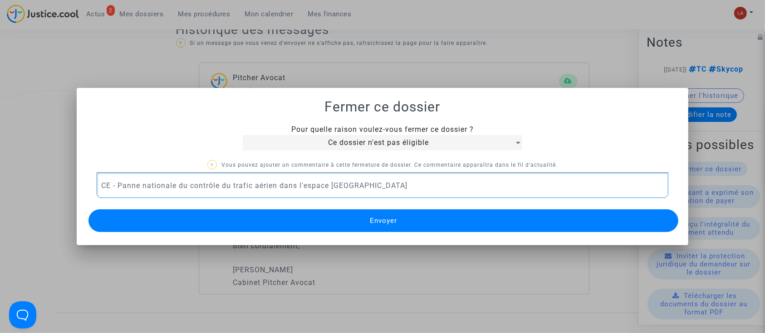
click at [276, 230] on button "Envoyer" at bounding box center [383, 221] width 590 height 23
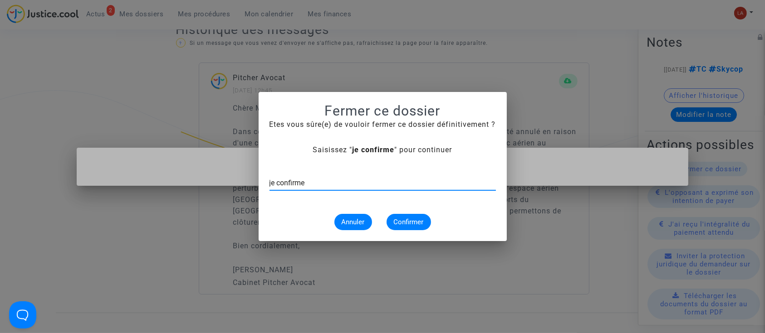
type input "je confirme"
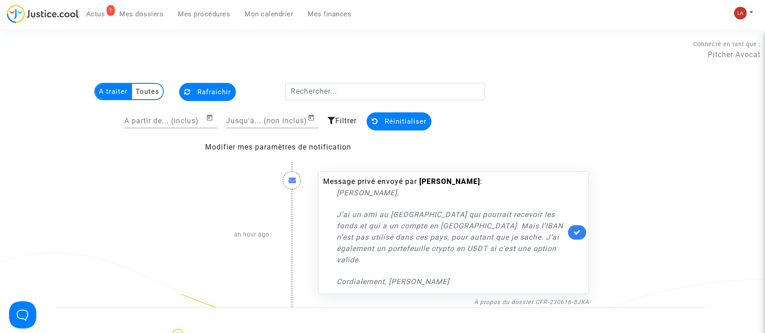
click at [157, 16] on span "Mes dossiers" at bounding box center [142, 14] width 44 height 8
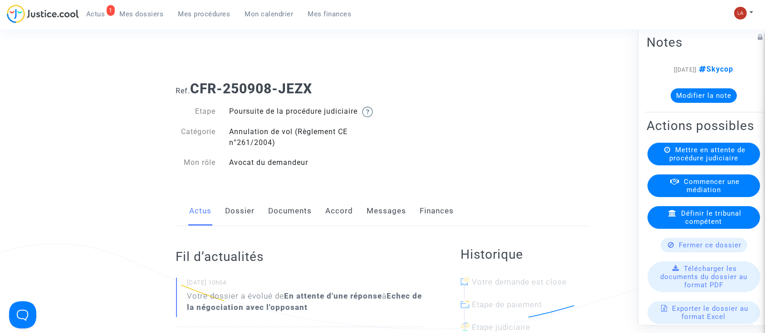
click at [236, 213] on link "Dossier" at bounding box center [239, 211] width 29 height 30
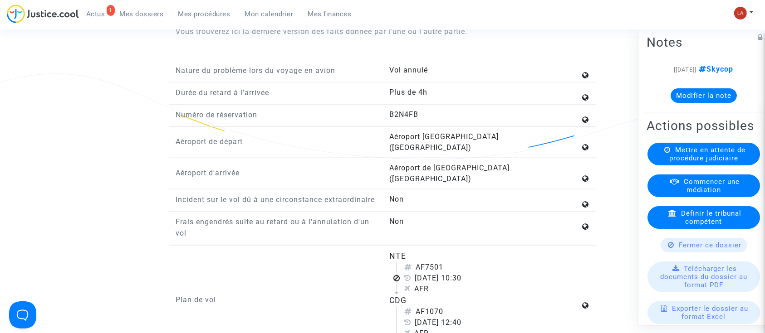
scroll to position [1062, 0]
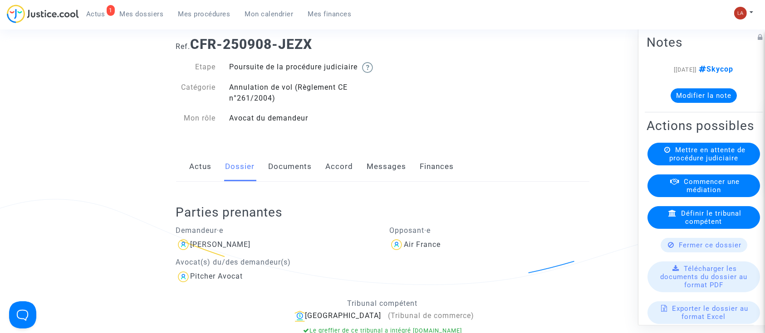
click at [274, 182] on link "Documents" at bounding box center [291, 167] width 44 height 30
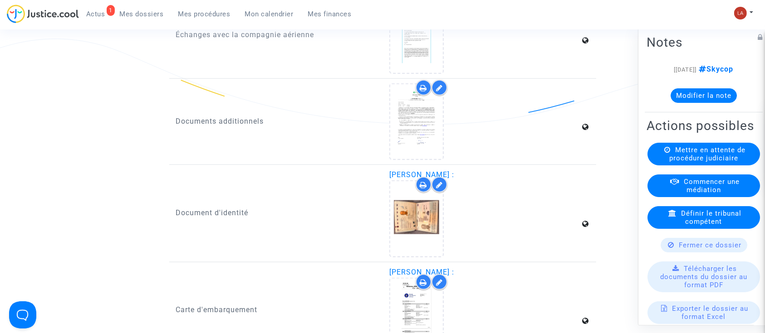
scroll to position [1123, 0]
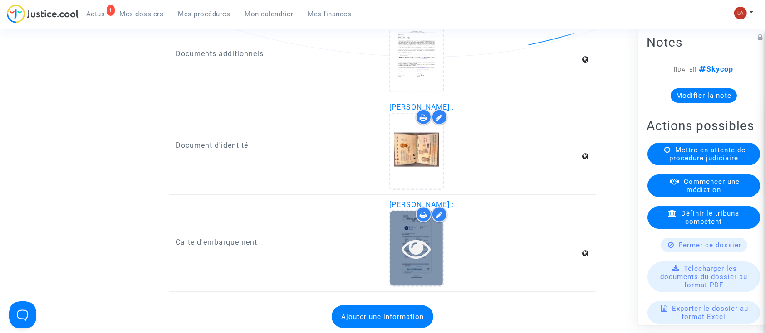
click at [426, 260] on icon at bounding box center [416, 248] width 29 height 29
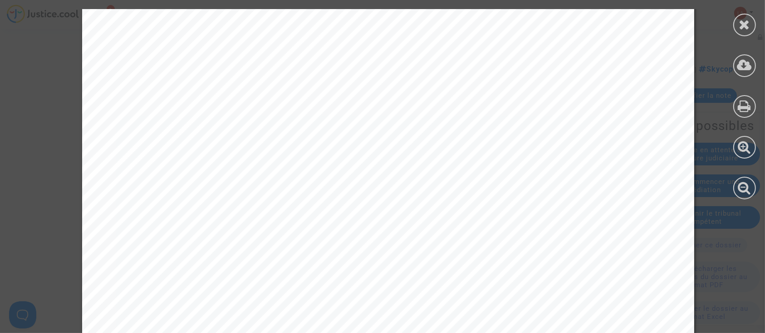
scroll to position [152, 0]
click at [750, 24] on div at bounding box center [744, 25] width 23 height 23
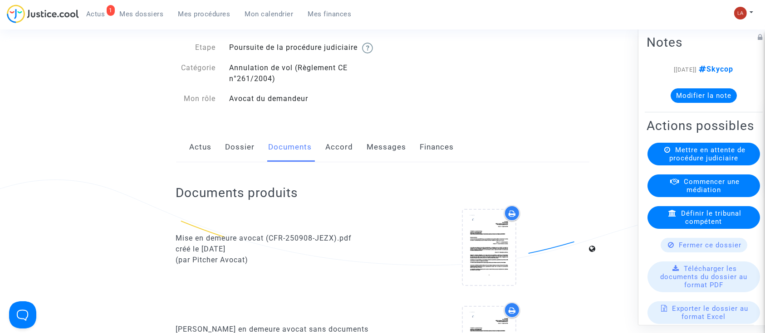
scroll to position [53, 0]
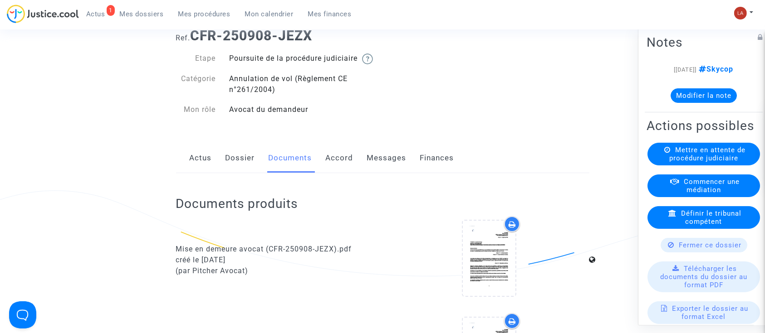
click at [246, 166] on link "Dossier" at bounding box center [239, 158] width 29 height 30
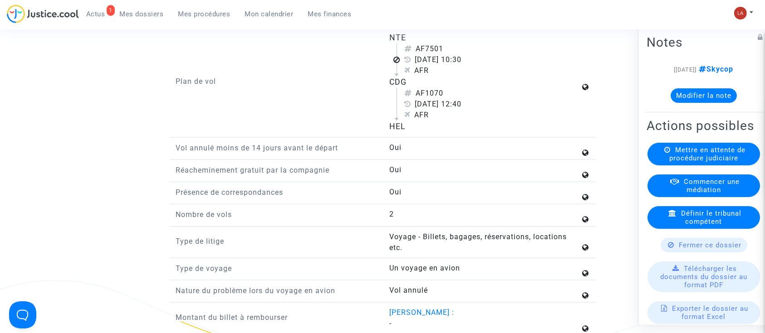
scroll to position [1238, 0]
drag, startPoint x: 417, startPoint y: 64, endPoint x: 483, endPoint y: 68, distance: 65.5
click at [483, 67] on div "[DATE] 10:30" at bounding box center [492, 61] width 176 height 11
copy div "2 septembre 2025"
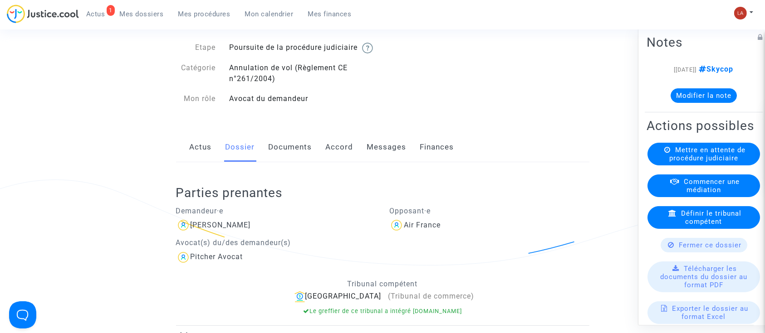
click at [284, 158] on link "Documents" at bounding box center [291, 147] width 44 height 30
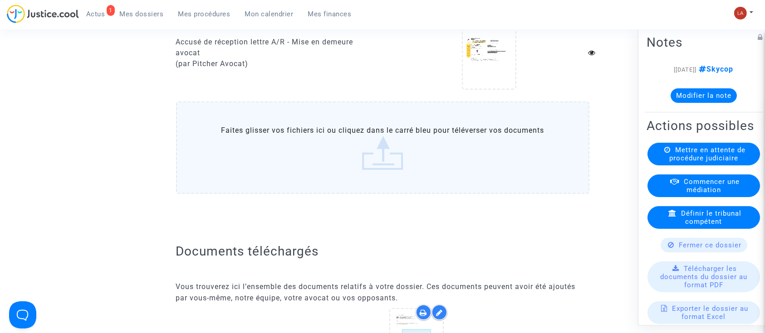
scroll to position [741, 0]
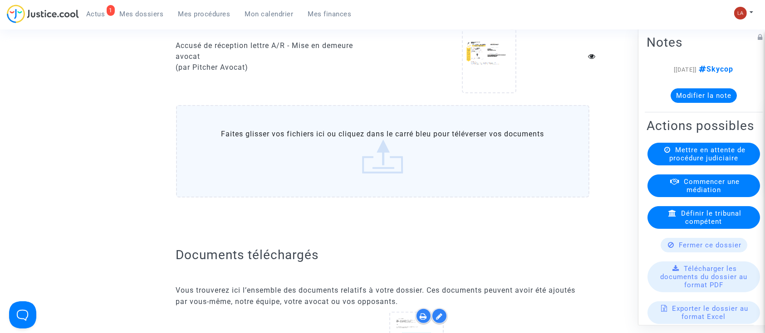
click at [343, 171] on label "Faites glisser vos fichiers ici ou cliquez dans le carré bleu pour téléverser v…" at bounding box center [382, 151] width 413 height 93
click at [0, 0] on input "Faites glisser vos fichiers ici ou cliquez dans le carré bleu pour téléverser v…" at bounding box center [0, 0] width 0 height 0
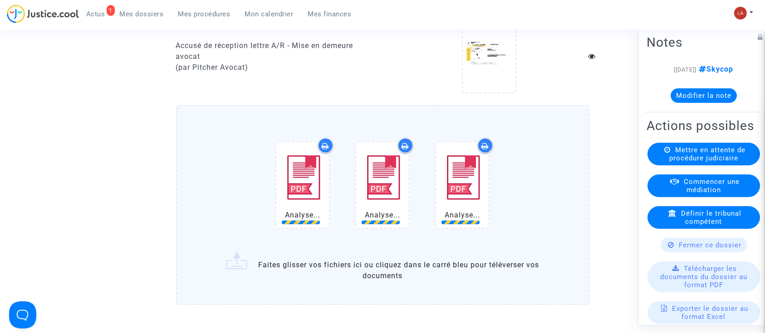
scroll to position [903, 0]
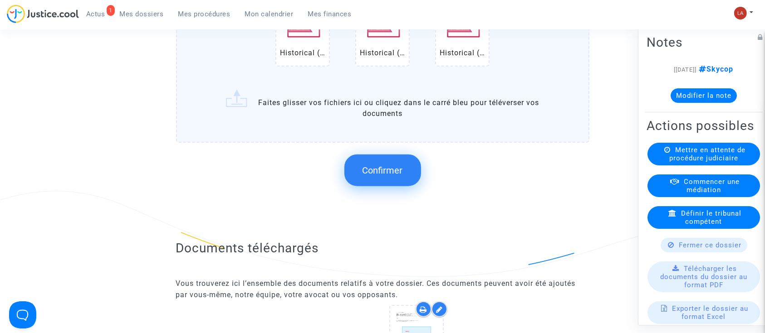
click at [381, 168] on button "Confirmer" at bounding box center [382, 171] width 77 height 32
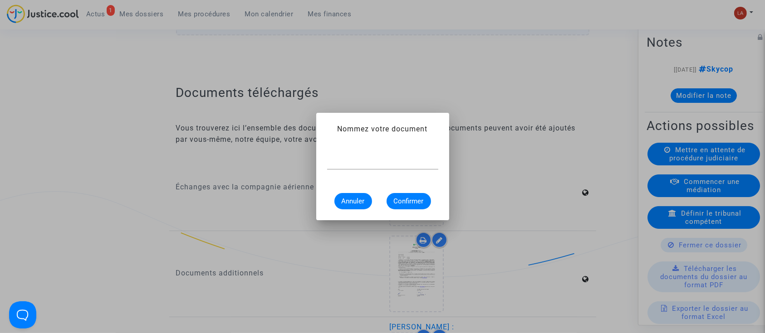
scroll to position [0, 0]
type input "Extrait Flightstats - Aéroport NTE le 2 septembre 2025"
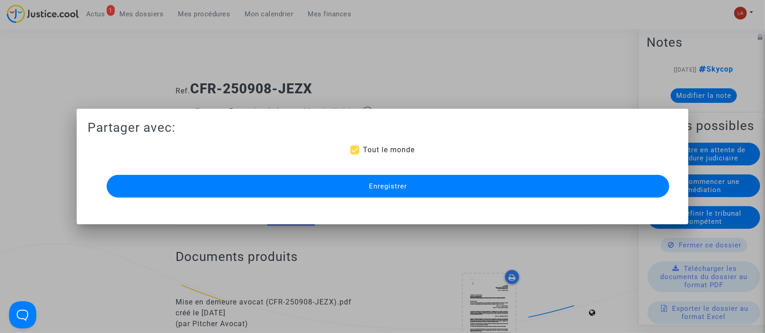
scroll to position [903, 0]
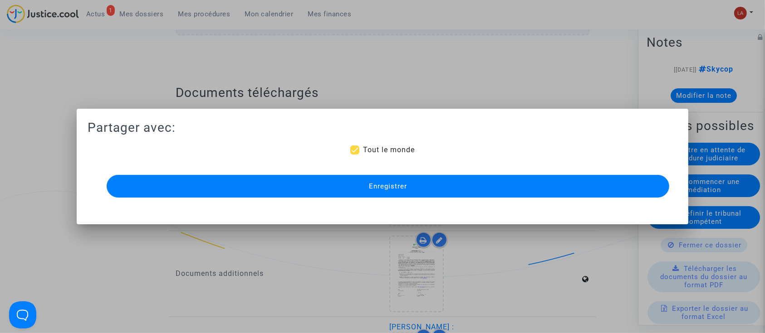
click at [371, 201] on mat-dialog-container "Partager avec: Tout le monde Enregistrer" at bounding box center [383, 167] width 612 height 116
click at [361, 191] on button "Enregistrer" at bounding box center [388, 186] width 563 height 23
